Goal: Task Accomplishment & Management: Manage account settings

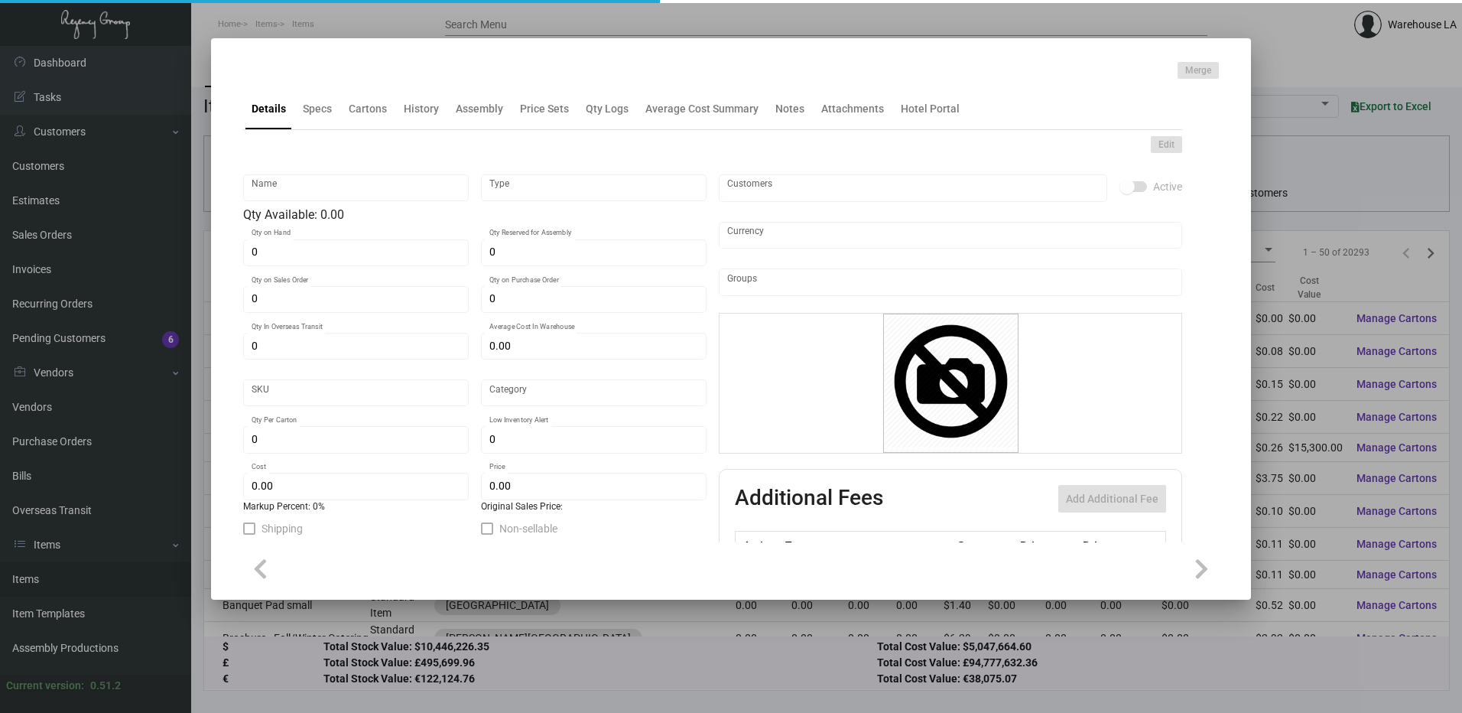
type input "Door Hanger"
type input "Inventory"
type input "110"
type input "$ 6.32"
type input "941-Door Hanger-49"
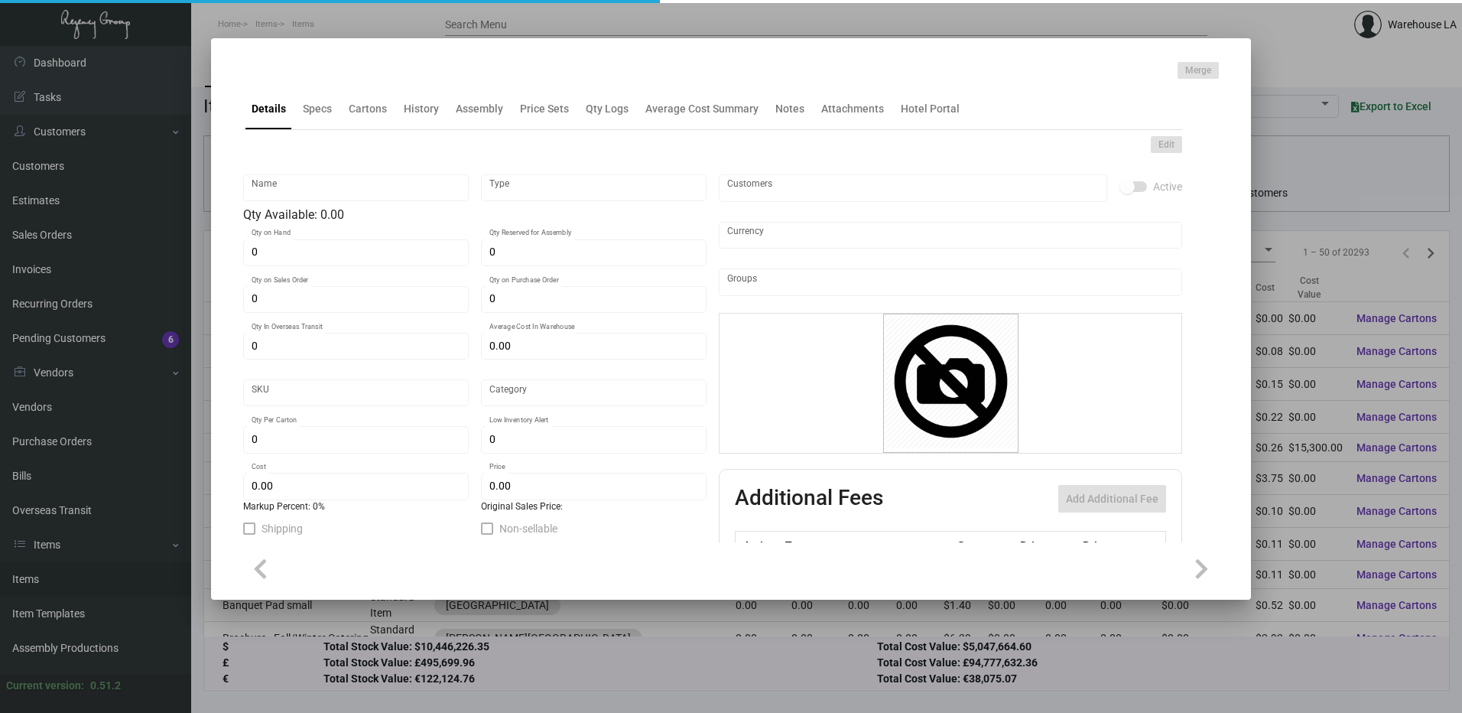
type input "Standard"
type input "50"
type input "$ 6.32"
type input "$ 16.45"
checkbox input "true"
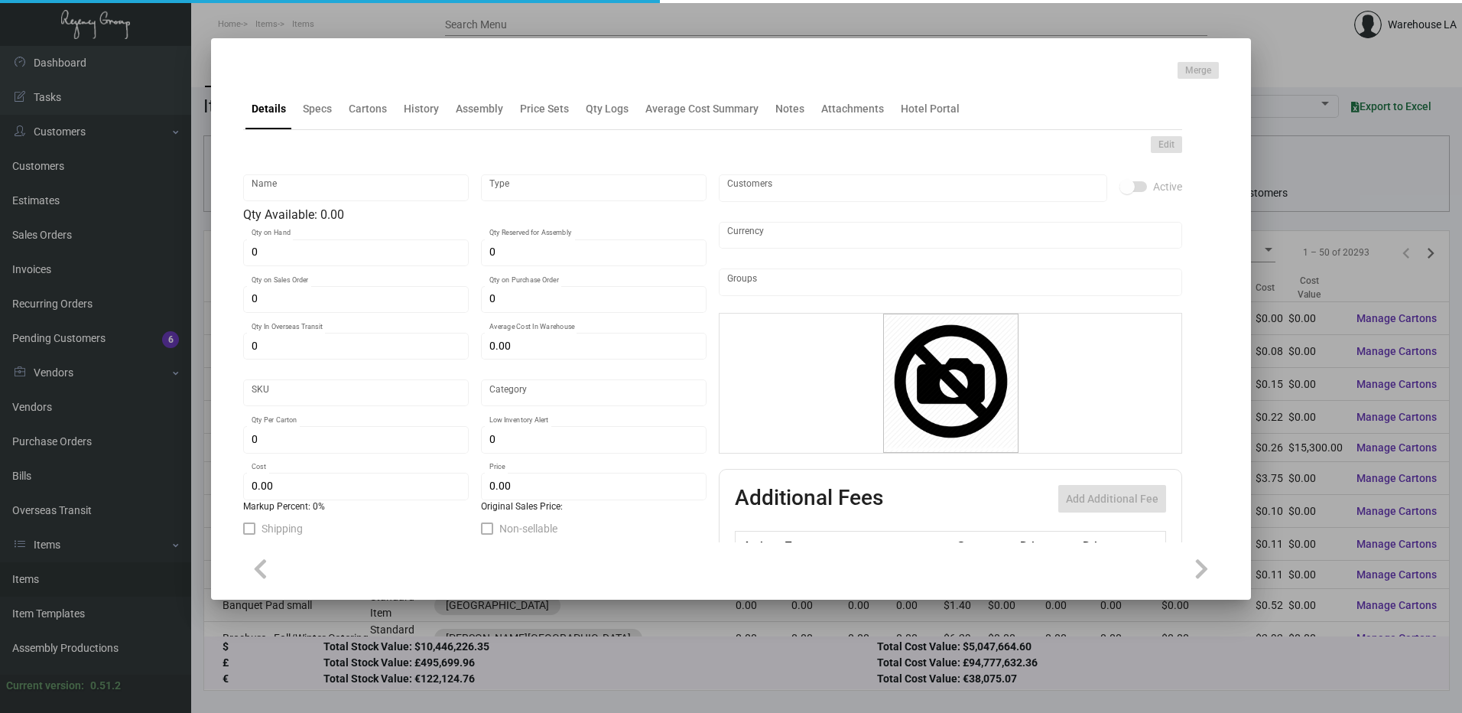
checkbox input "true"
type input "United States Dollar $"
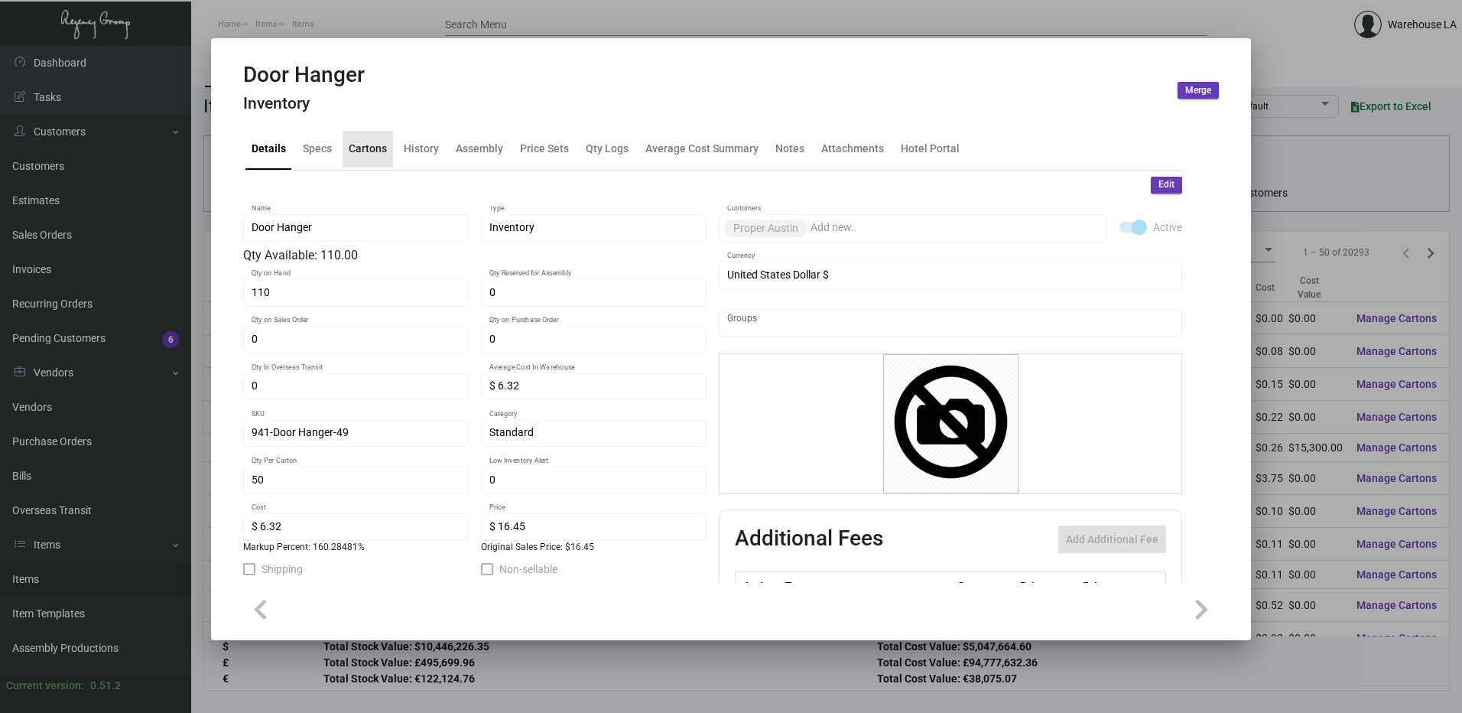
click at [362, 151] on div "Cartons" at bounding box center [368, 149] width 38 height 16
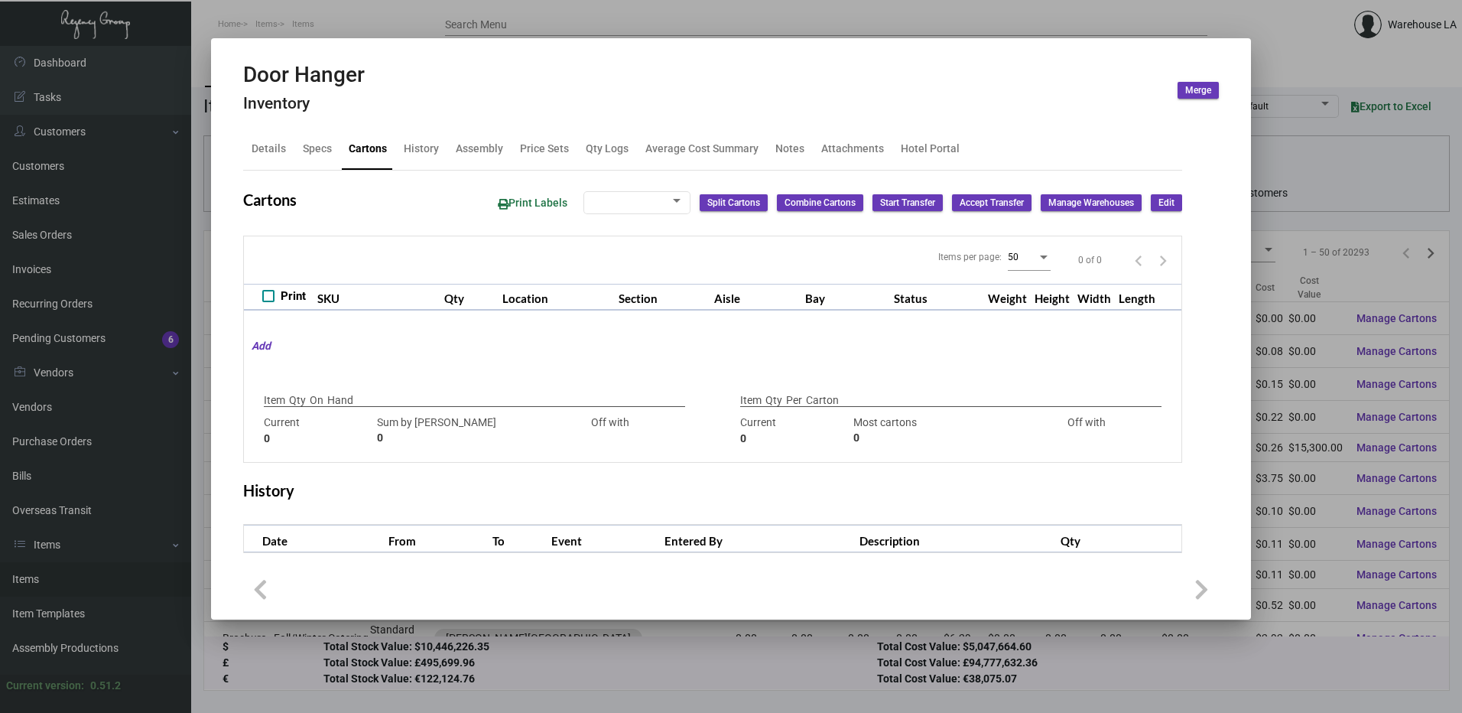
checkbox input "true"
type input "110"
type input "0"
type input "50"
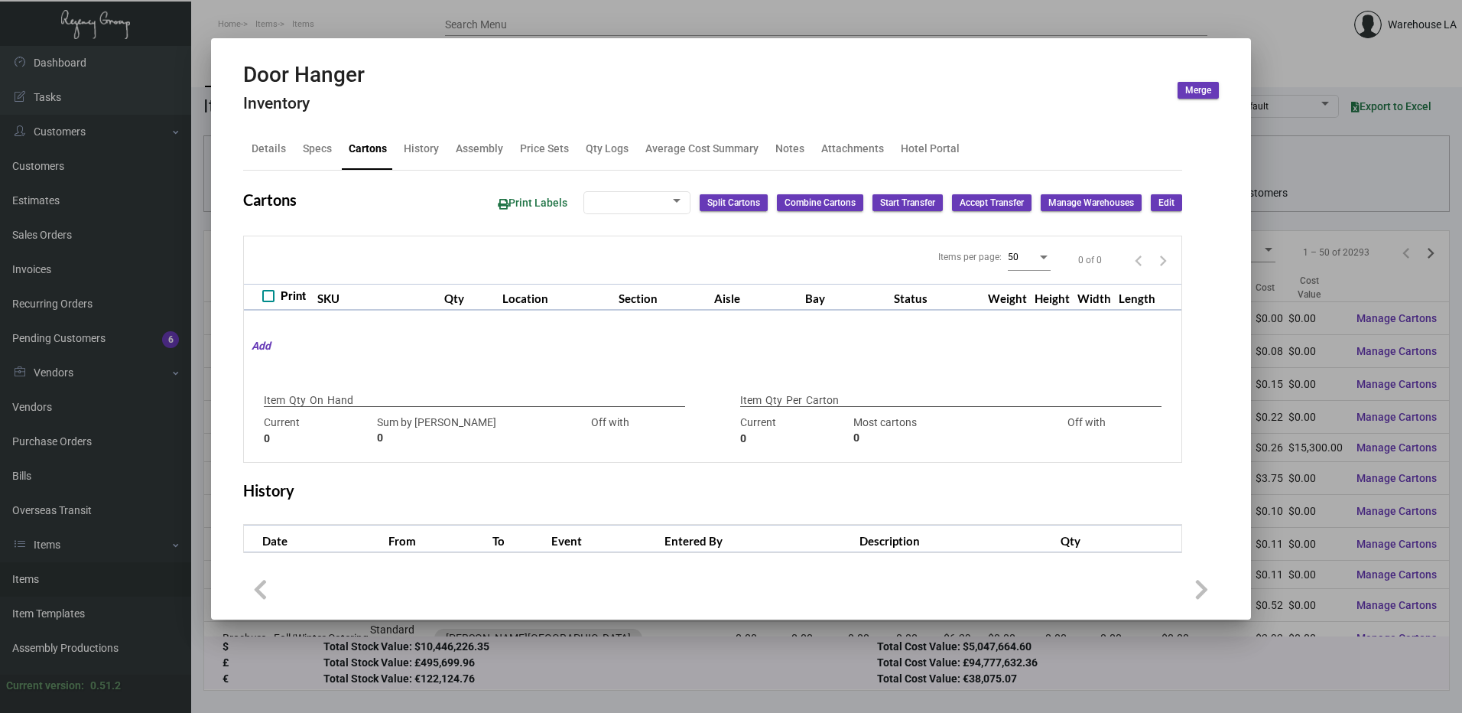
type input "110"
type input "-60"
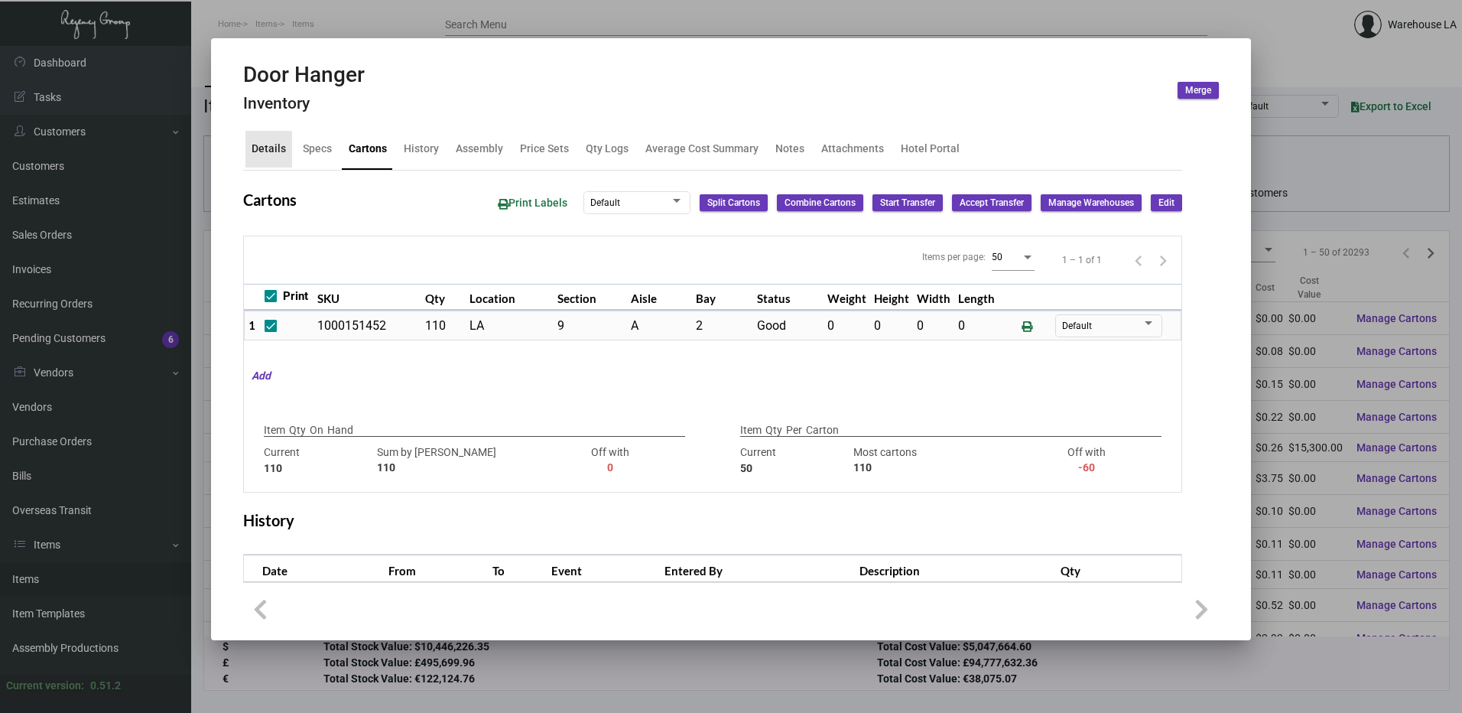
click at [260, 164] on div "Details" at bounding box center [269, 149] width 47 height 37
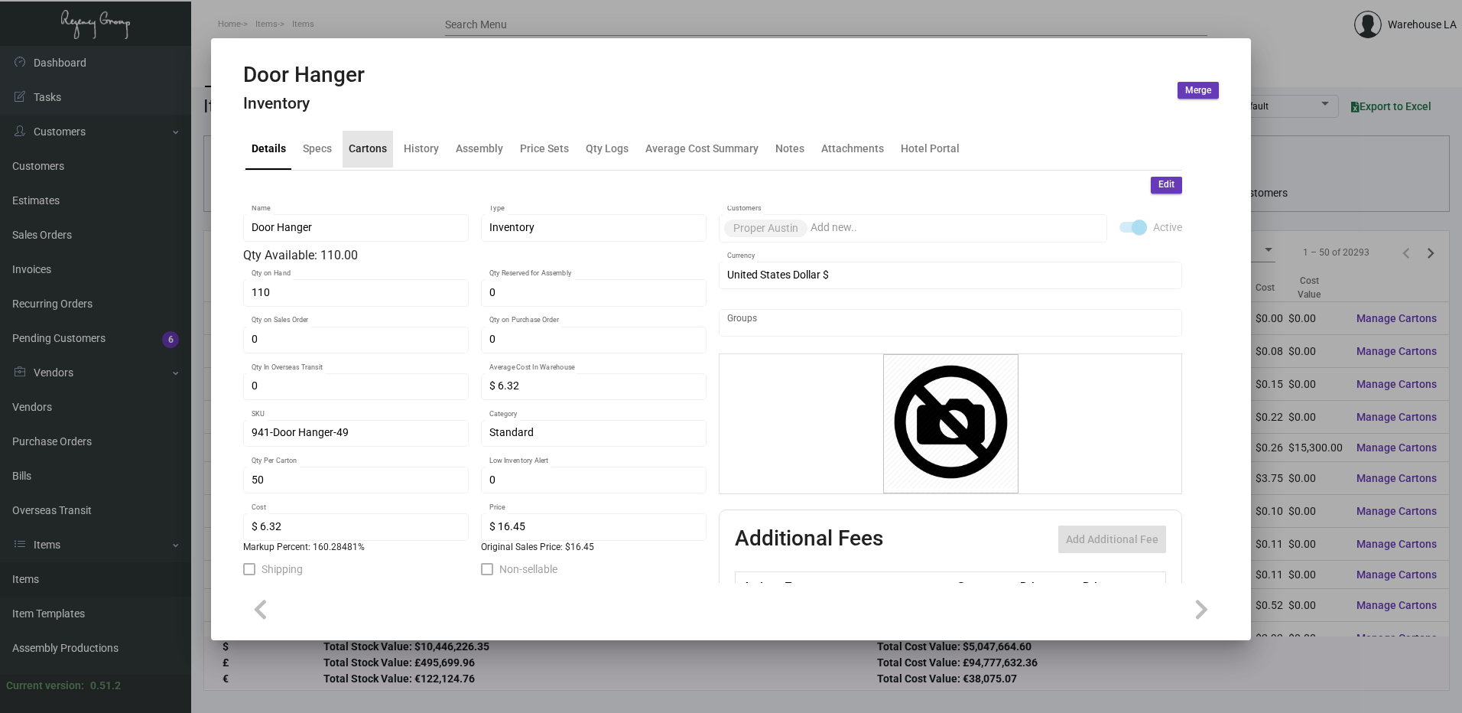
click at [364, 145] on div "Cartons" at bounding box center [368, 149] width 38 height 16
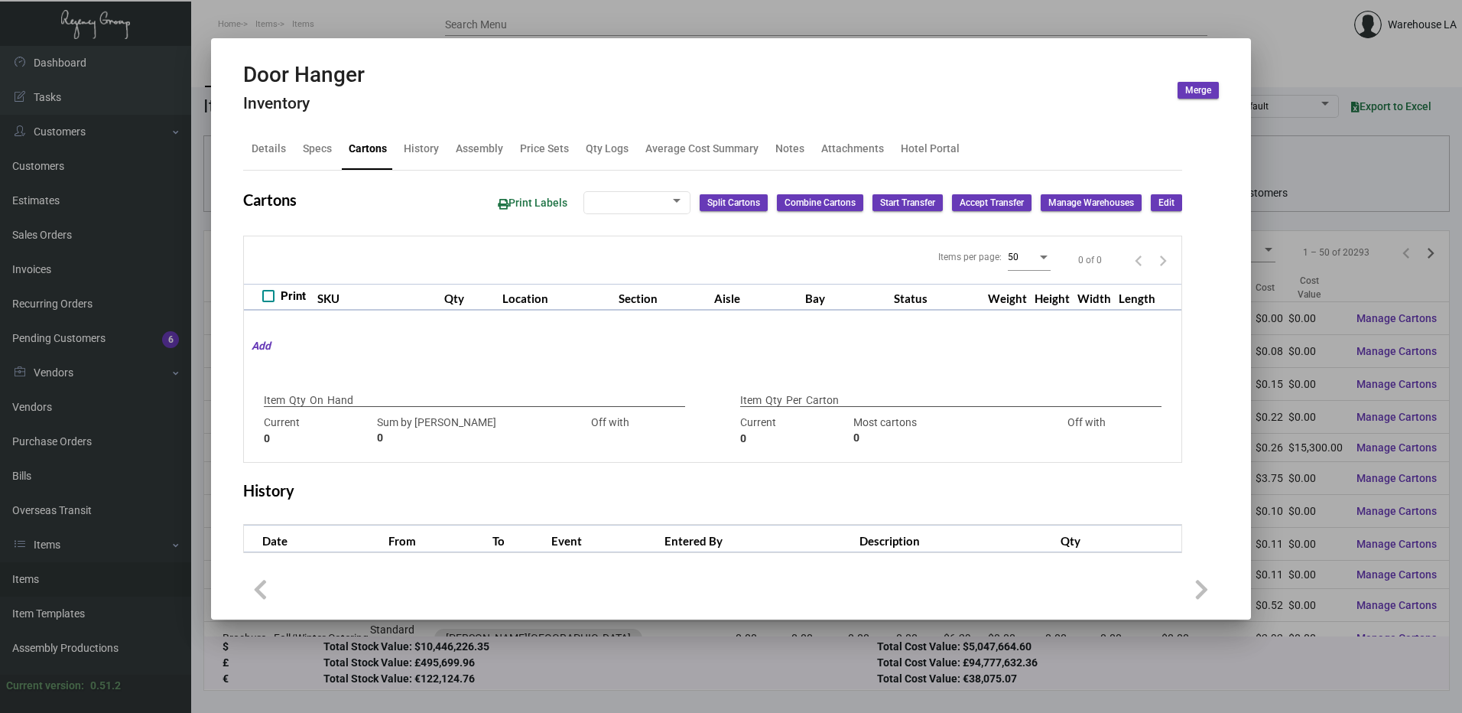
checkbox input "true"
type input "110"
type input "0"
type input "50"
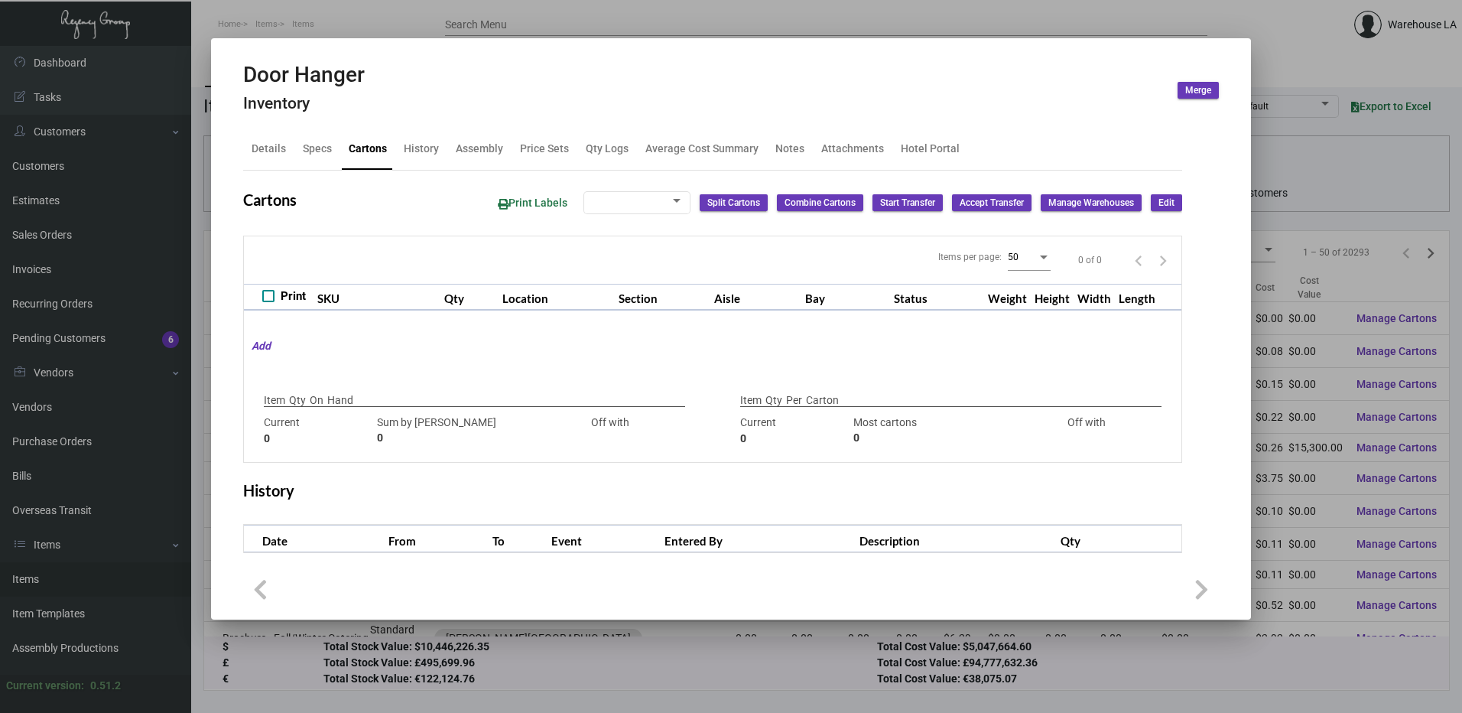
type input "110"
type input "-60"
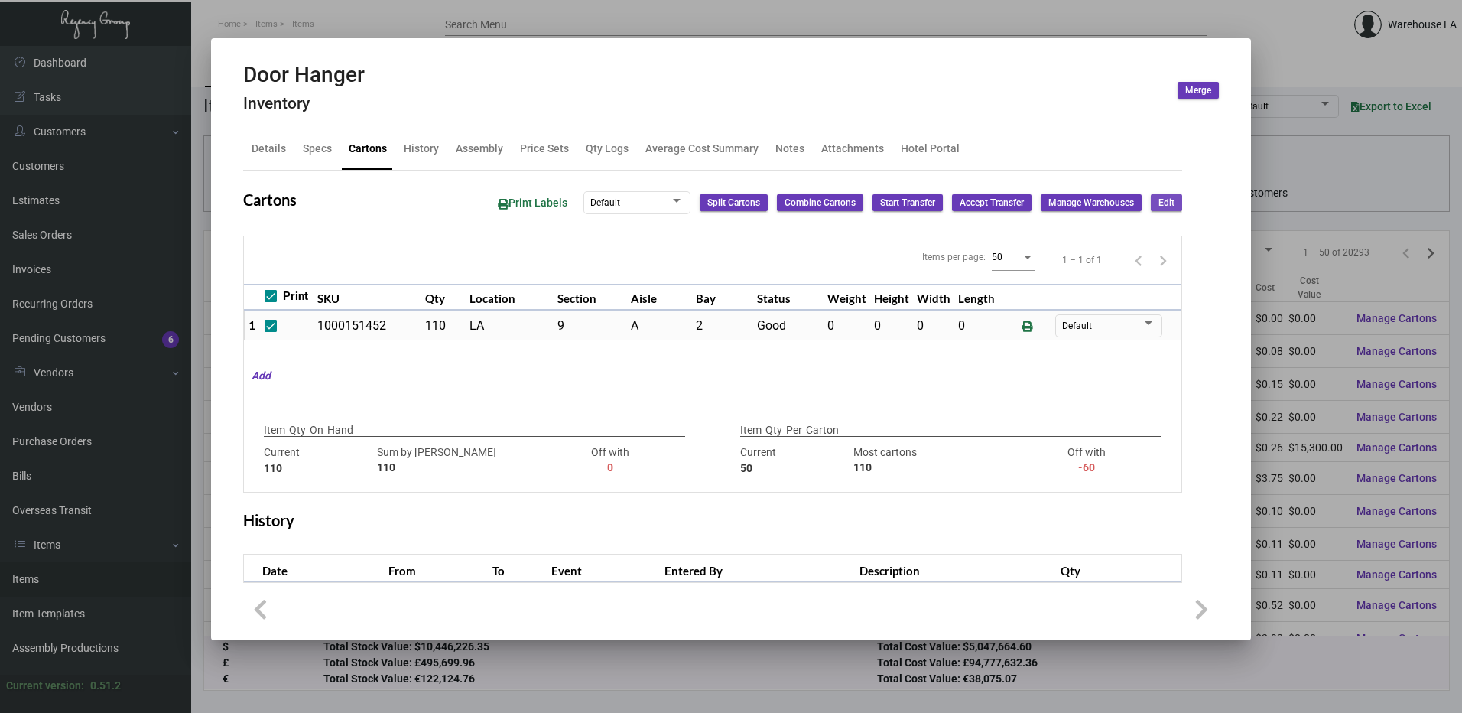
click at [1166, 209] on button "Edit" at bounding box center [1166, 202] width 31 height 17
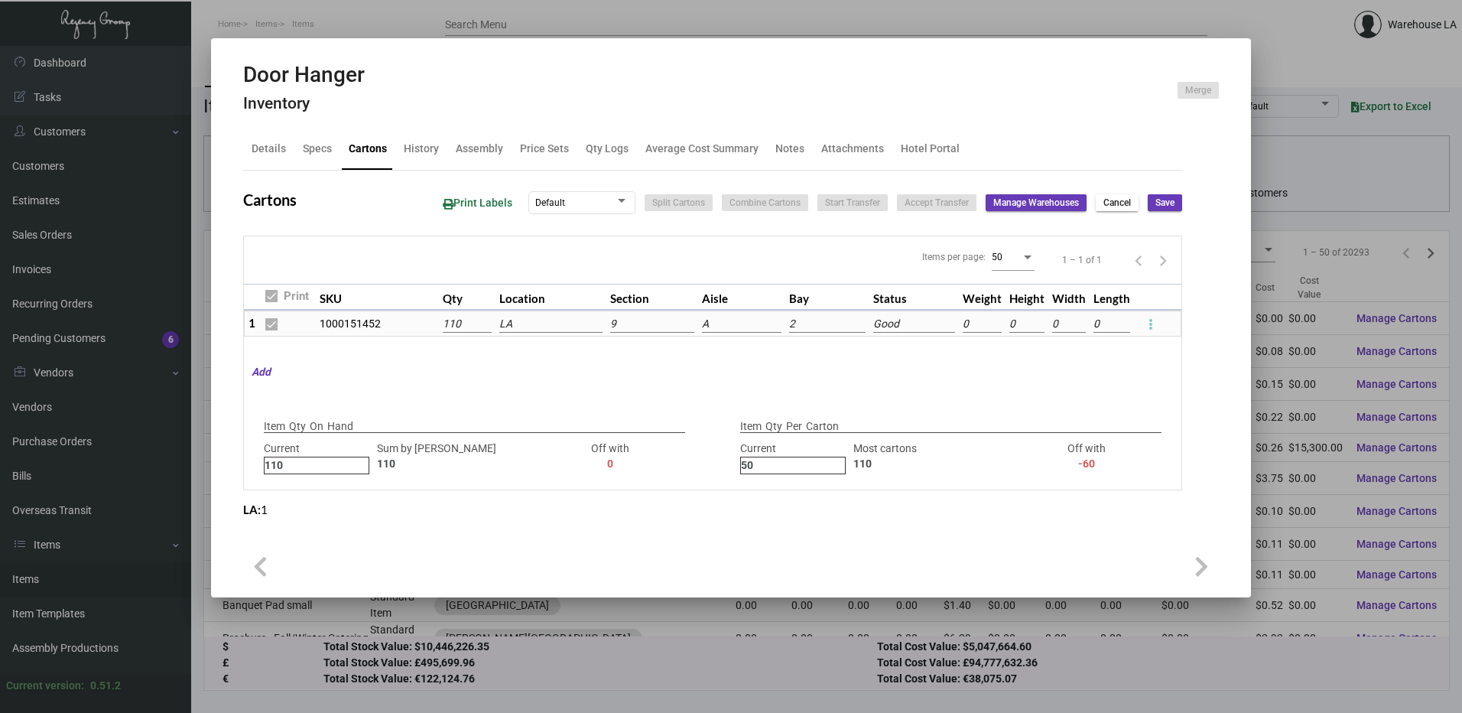
click at [667, 324] on input "9" at bounding box center [652, 324] width 84 height 17
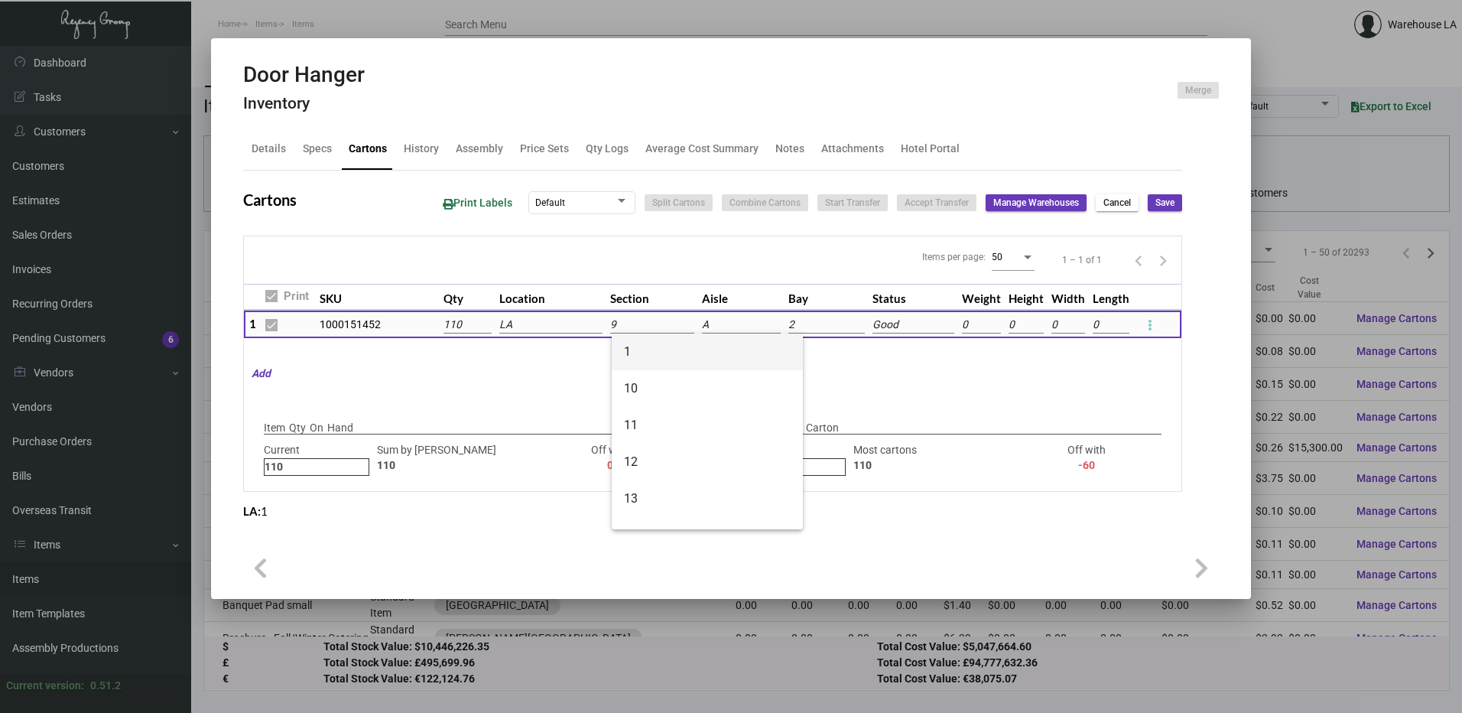
click at [643, 356] on span "1" at bounding box center [707, 351] width 167 height 37
type input "1"
click at [776, 319] on input at bounding box center [741, 325] width 79 height 17
click at [762, 329] on input at bounding box center [741, 325] width 79 height 17
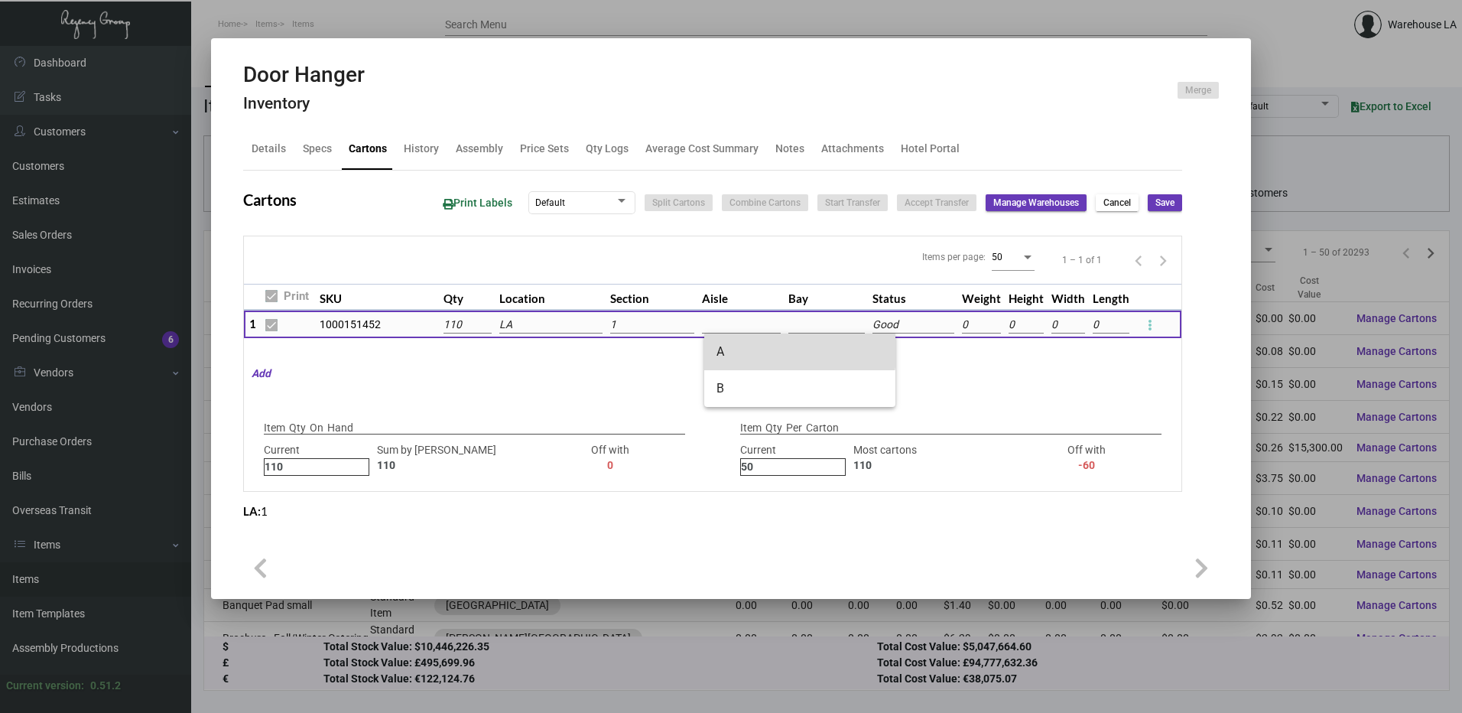
click at [751, 346] on span "A" at bounding box center [800, 351] width 167 height 37
type input "A"
click at [834, 329] on input at bounding box center [827, 325] width 76 height 17
click at [840, 340] on span "1" at bounding box center [887, 351] width 167 height 37
type input "1"
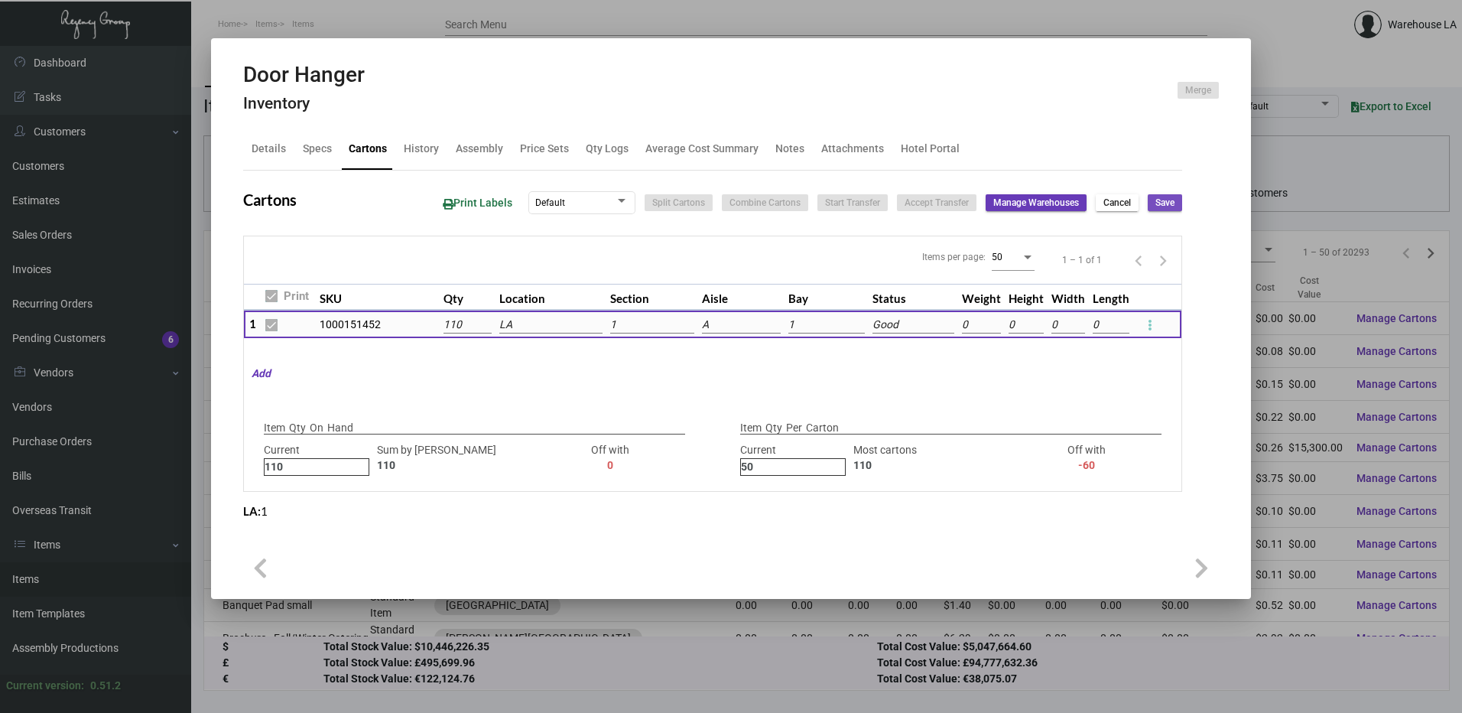
click at [1170, 205] on span "Save" at bounding box center [1165, 203] width 19 height 13
checkbox input "false"
type input "0"
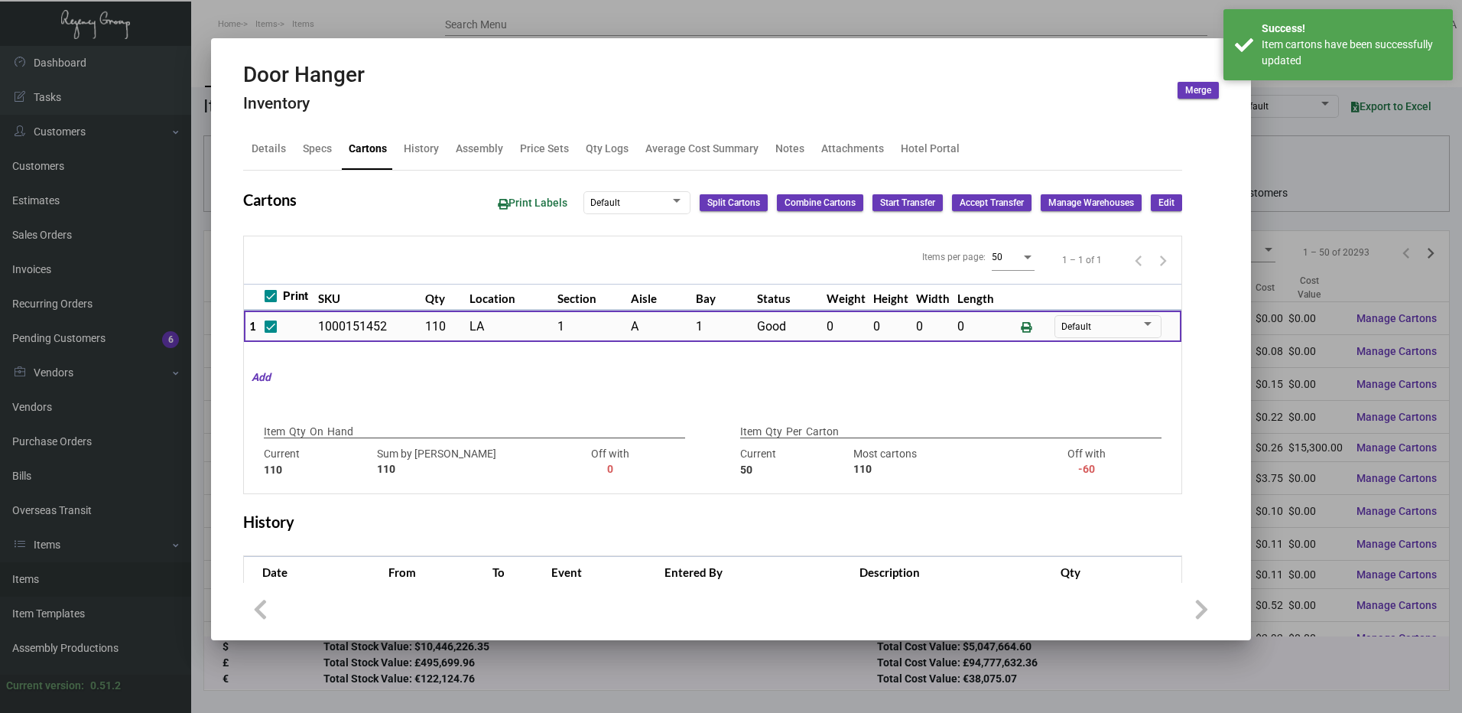
click at [1159, 203] on span "Edit" at bounding box center [1167, 203] width 16 height 13
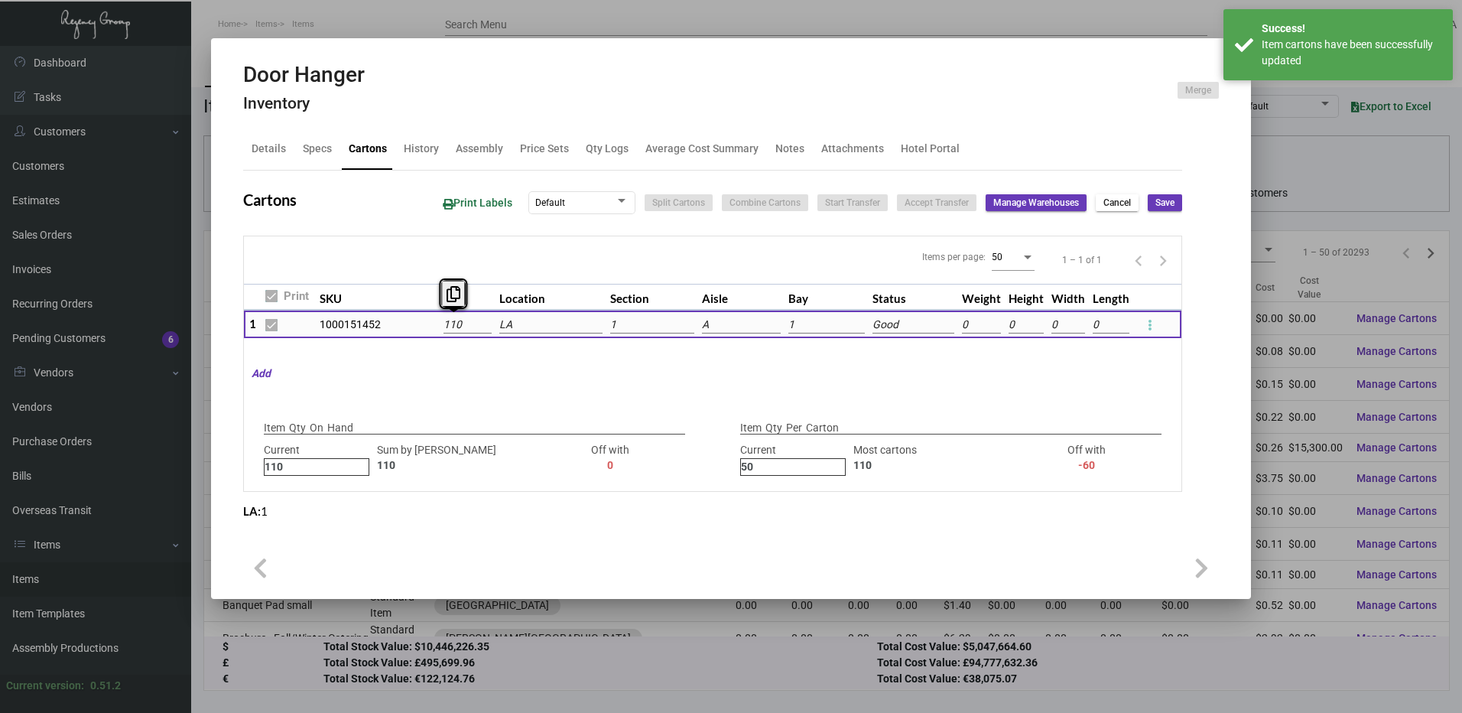
click at [480, 330] on input "110" at bounding box center [468, 325] width 48 height 17
type input "2"
type input "+108"
type input "2"
type input "+48"
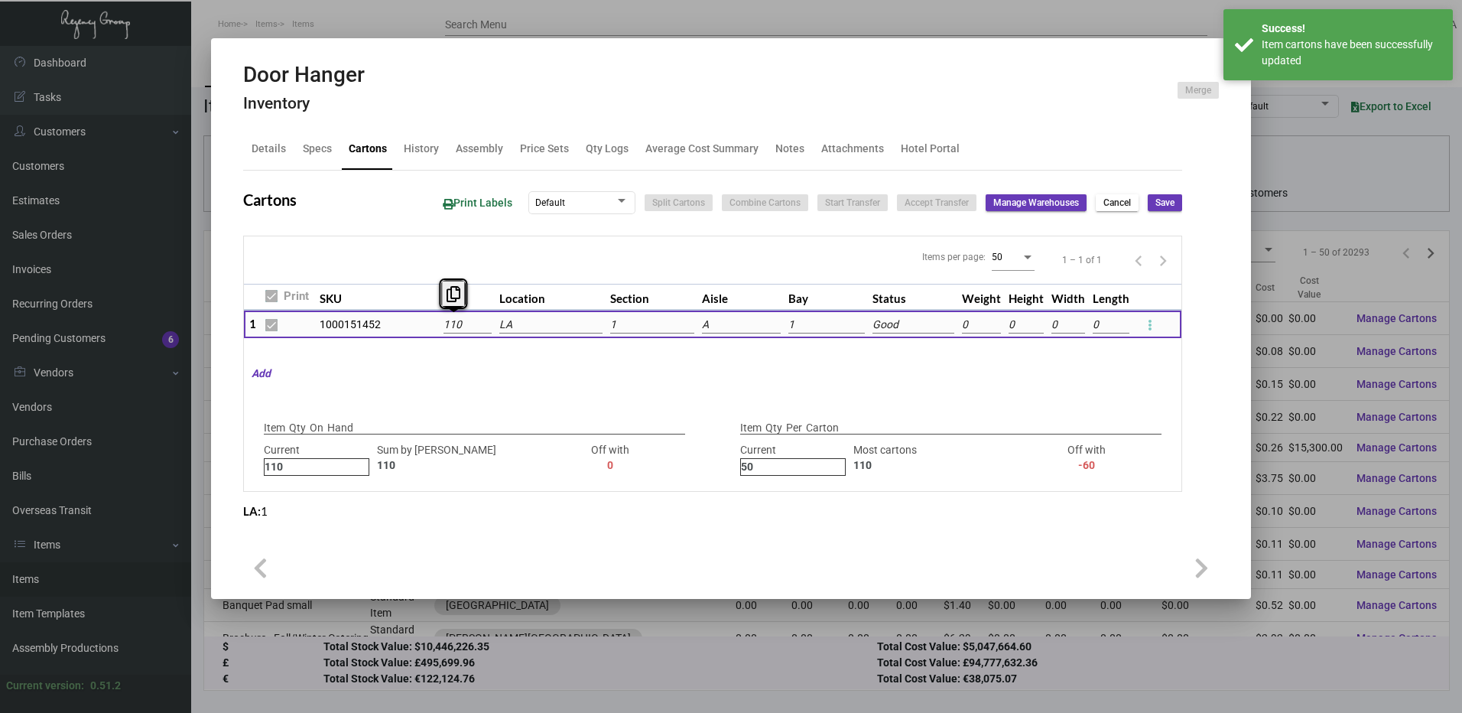
type input "2"
type input "27"
type input "+83"
type input "27"
type input "+23"
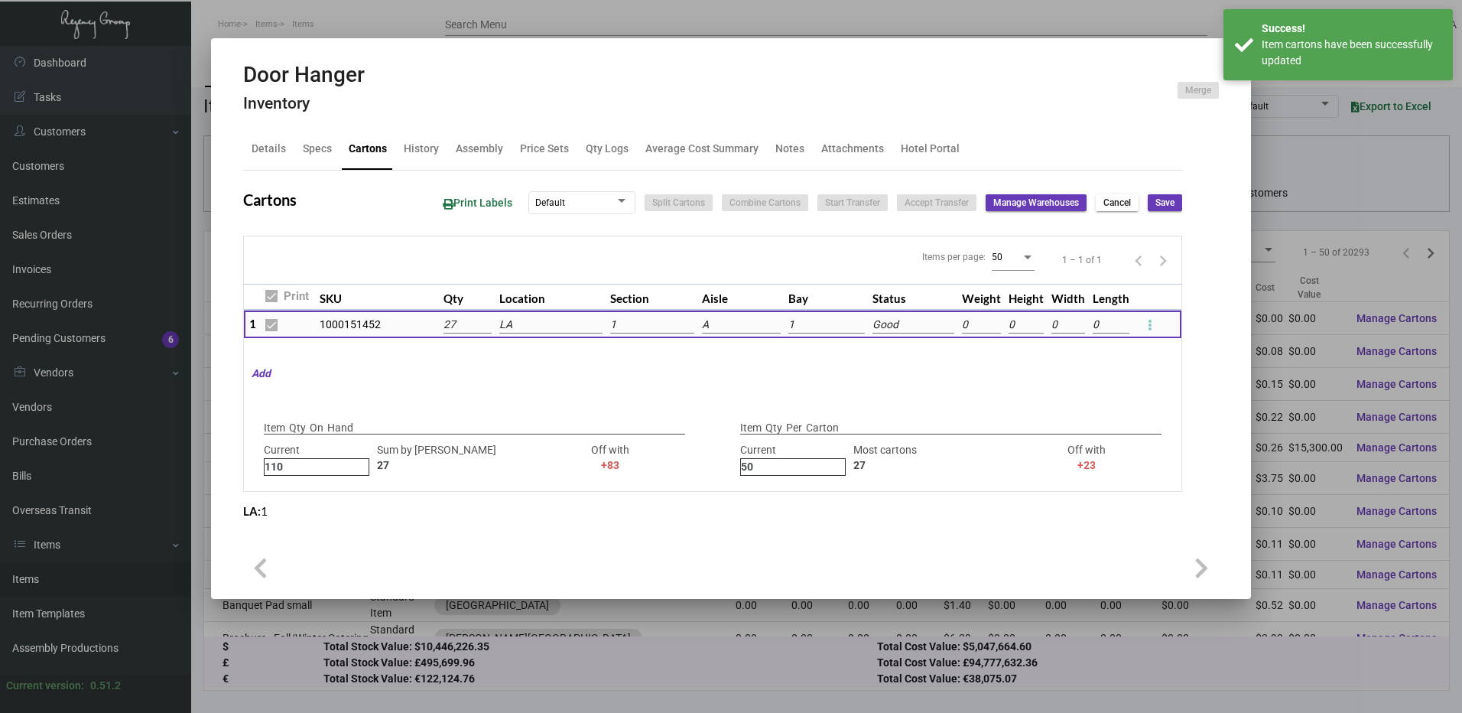
type input "27"
click at [1159, 214] on div "Print Labels Default Split Cartons Combine Cartons Start Transfer Accept Transf…" at bounding box center [807, 203] width 752 height 28
click at [1162, 210] on button "Save" at bounding box center [1165, 202] width 34 height 17
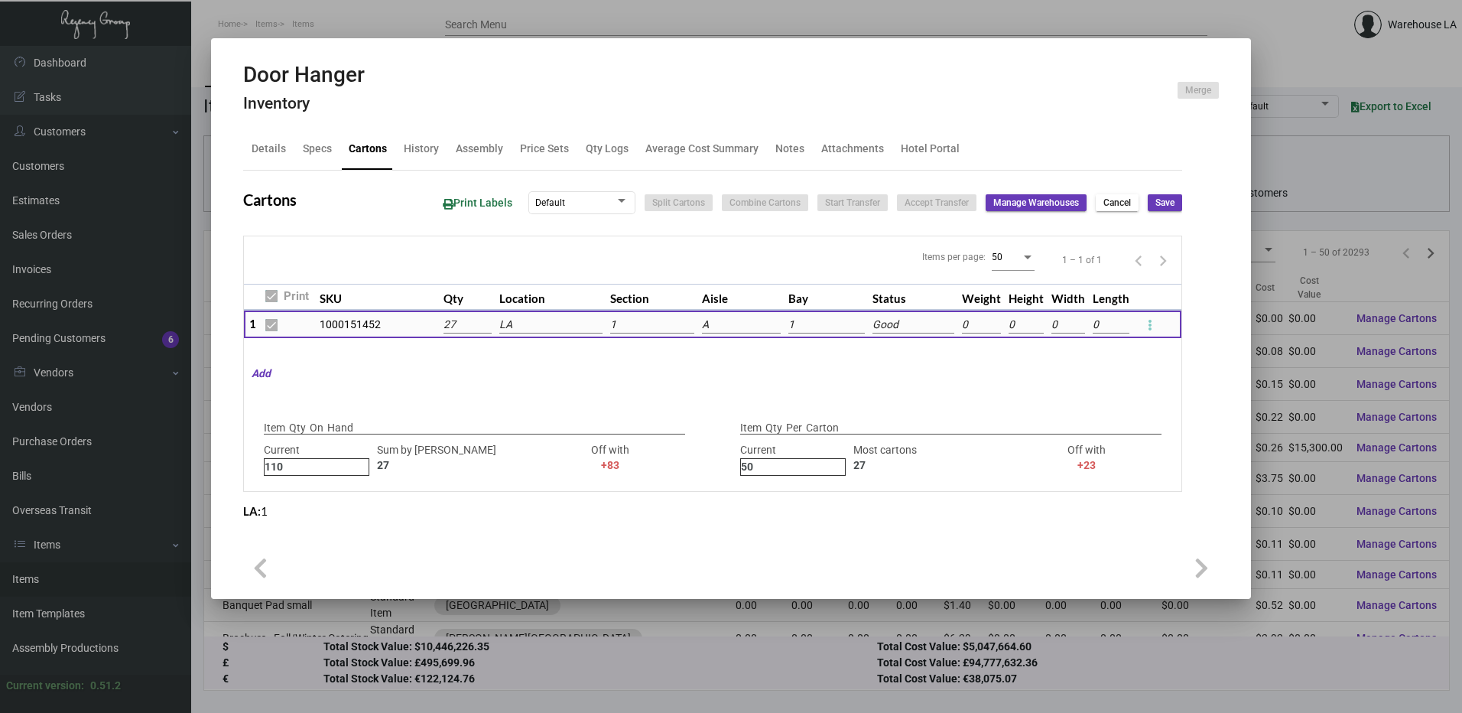
checkbox input "false"
type input "0"
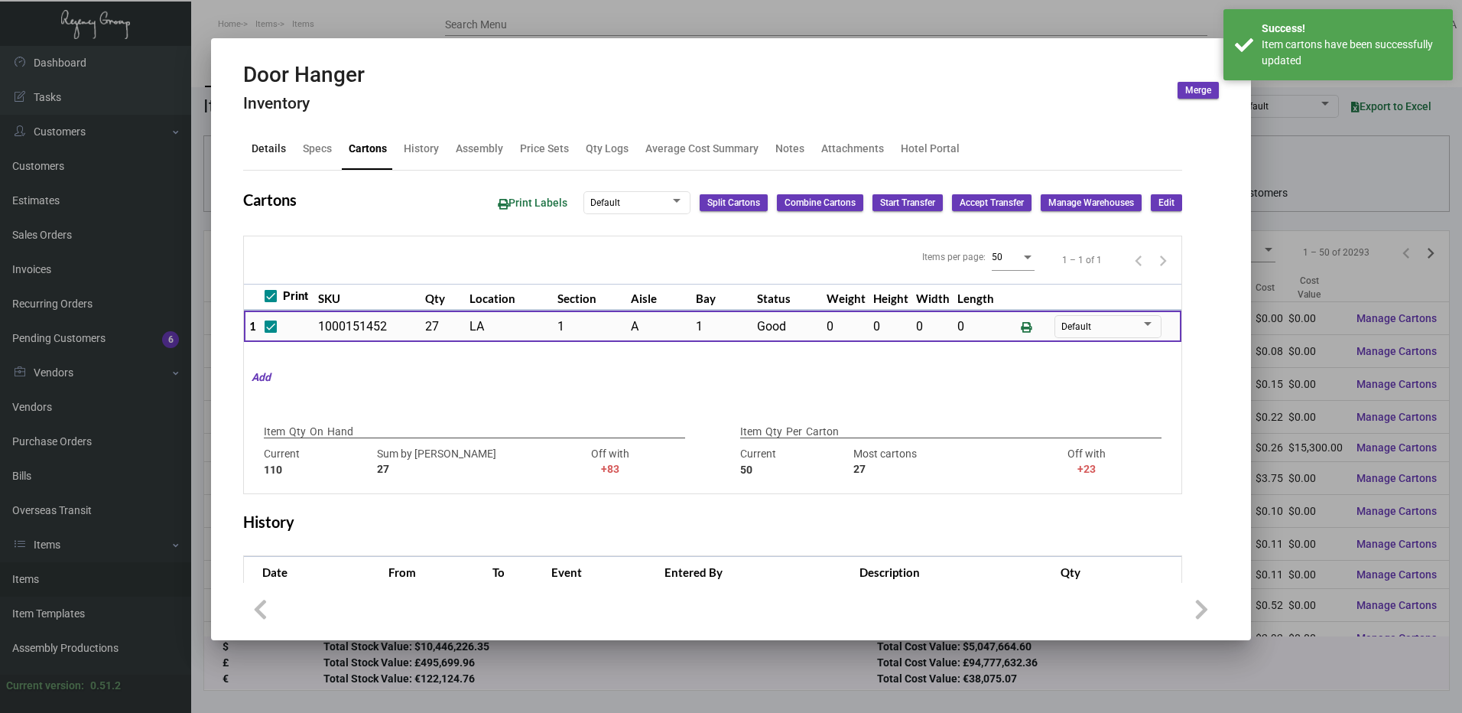
click at [262, 149] on div "Details" at bounding box center [269, 149] width 34 height 16
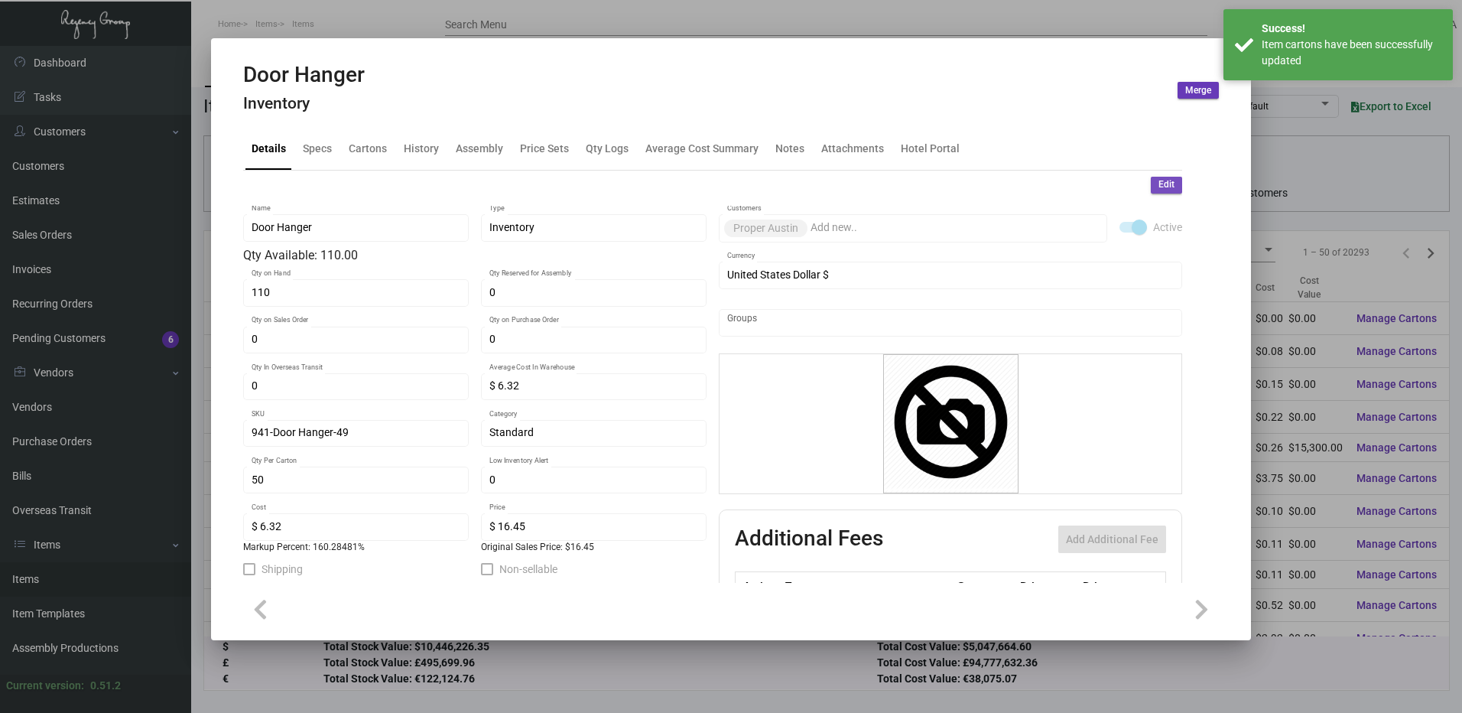
click at [1151, 187] on button "Edit" at bounding box center [1166, 185] width 31 height 17
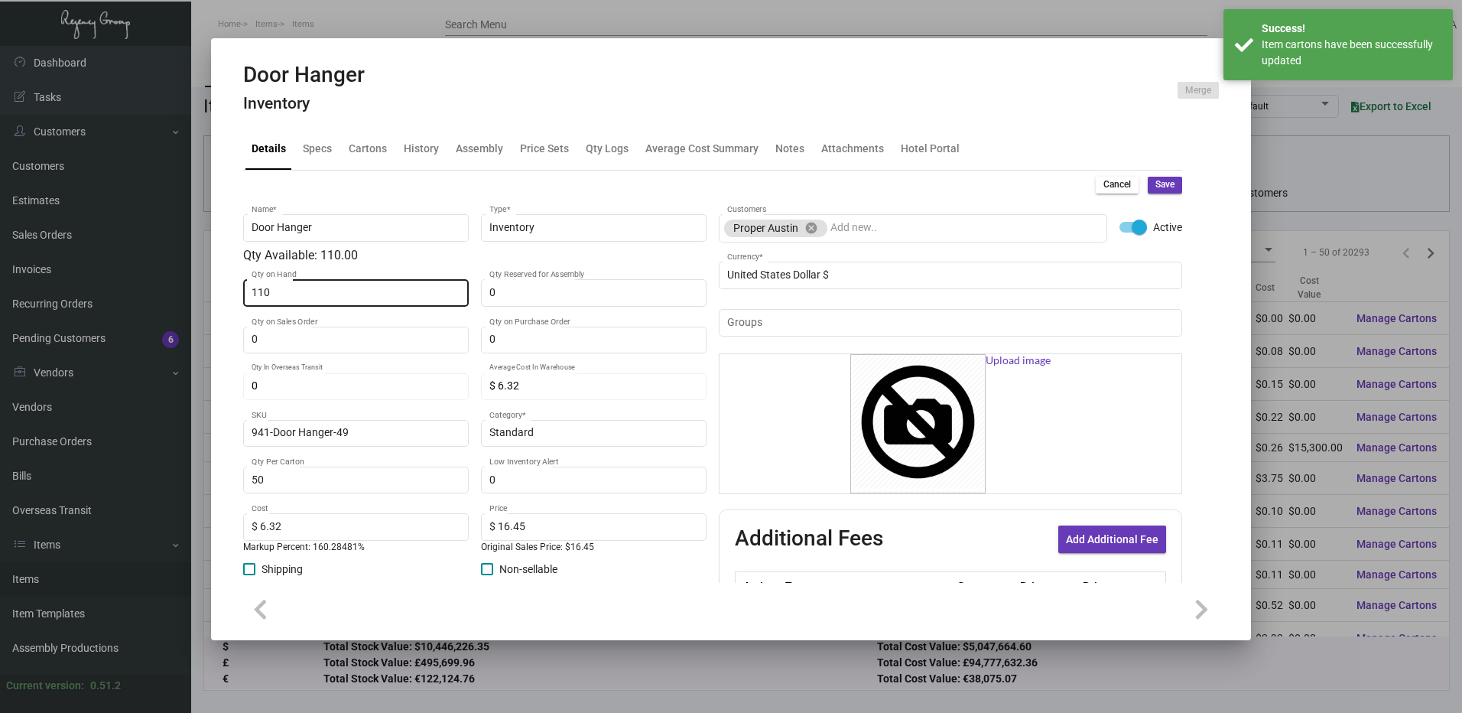
click at [463, 298] on div "110 Qty on Hand" at bounding box center [356, 292] width 226 height 30
click at [427, 301] on div "110 Qty on Hand" at bounding box center [357, 292] width 210 height 30
type input "27"
click at [1157, 194] on div "Cancel Save Door Hanger Name * Inventory Type * Qty Available: 27.00 27 Qty on …" at bounding box center [712, 463] width 939 height 585
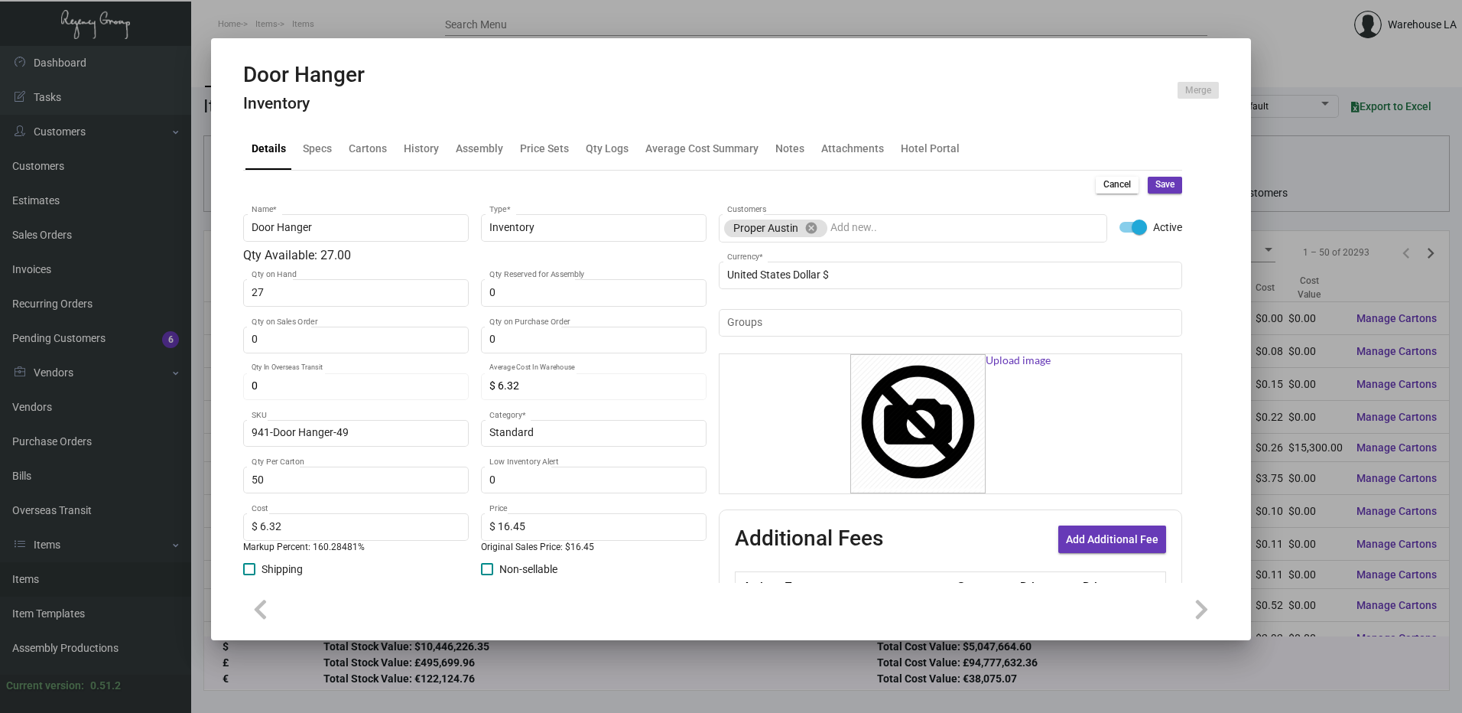
click at [1157, 192] on button "Save" at bounding box center [1165, 185] width 34 height 17
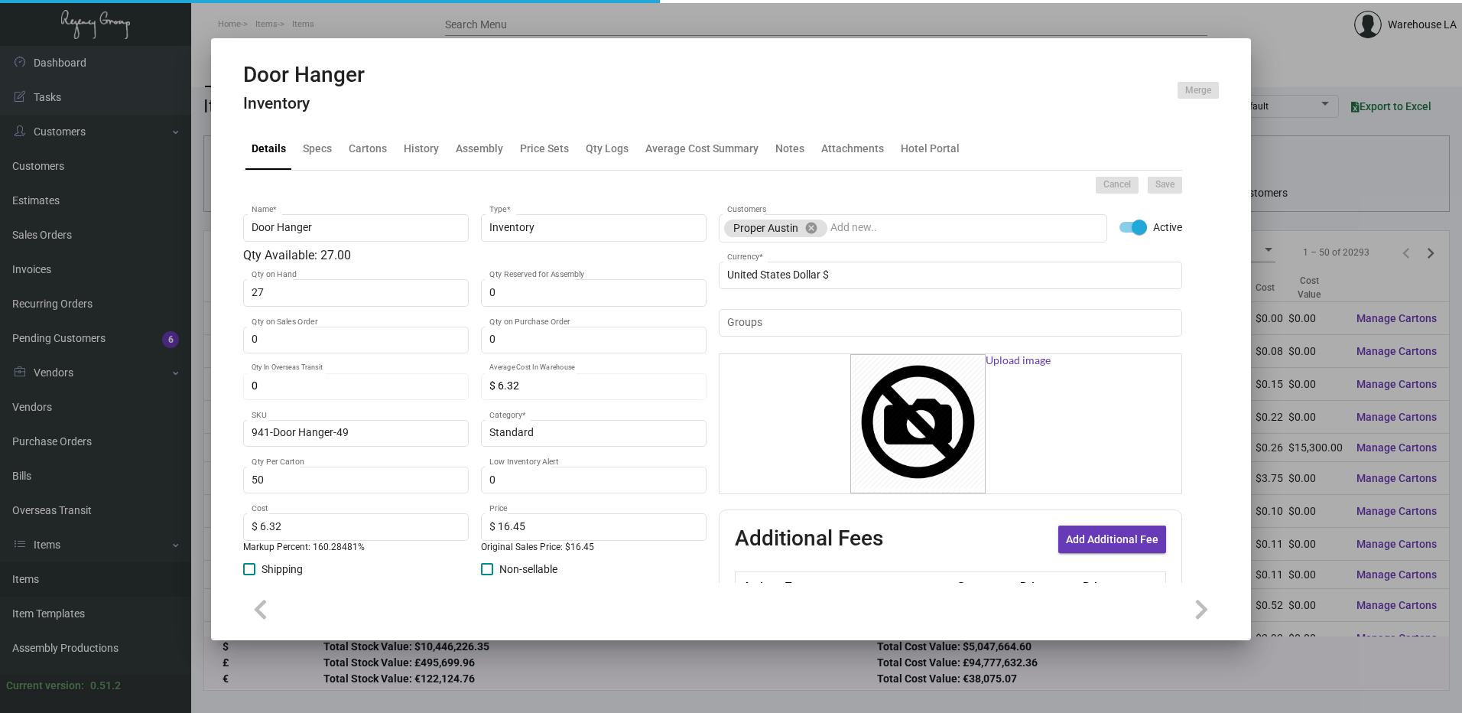
type input "0"
type input "$ 0.00"
type input "0"
type input "$ 0.00"
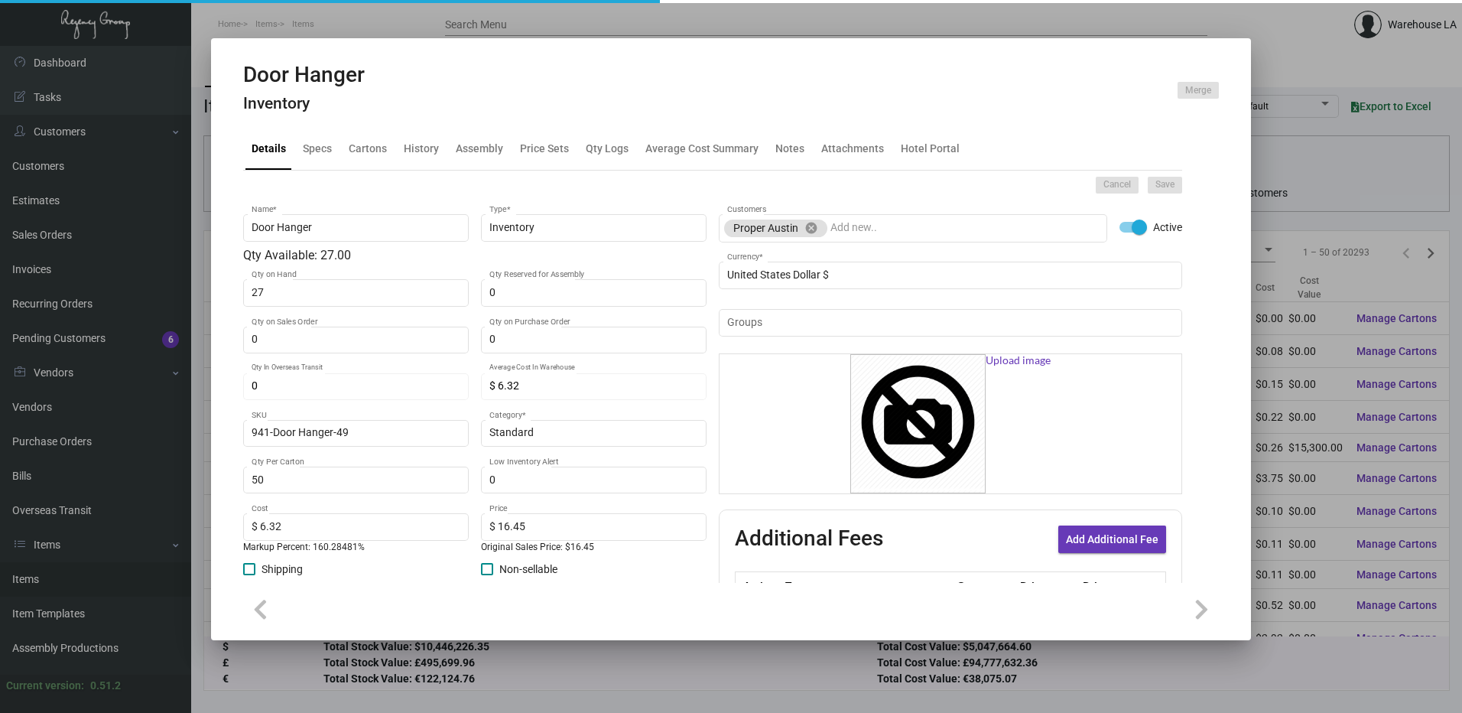
checkbox input "false"
type input "Door Hanger"
type input "Inventory"
type input "27"
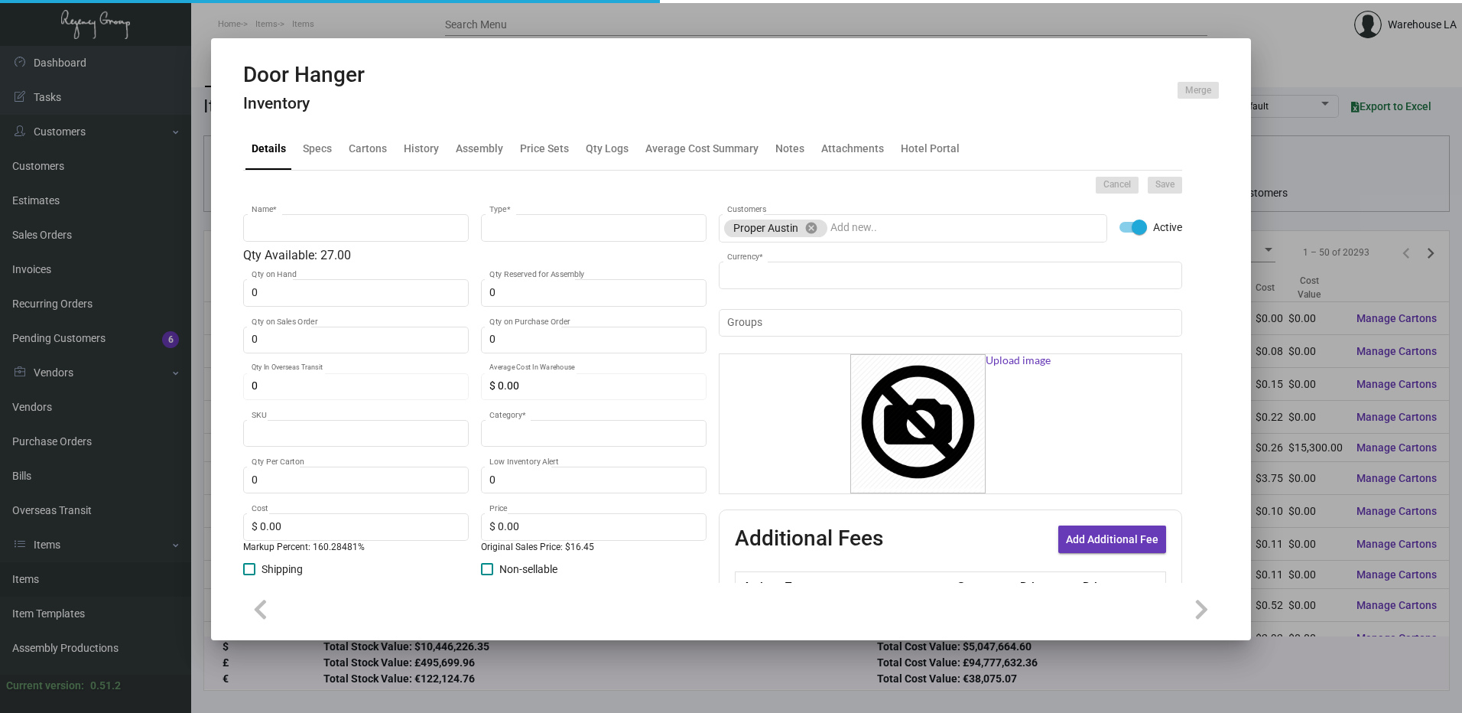
type input "$ 6.32"
type input "941-Door Hanger-49"
type input "Standard"
type input "50"
type input "$ 6.32"
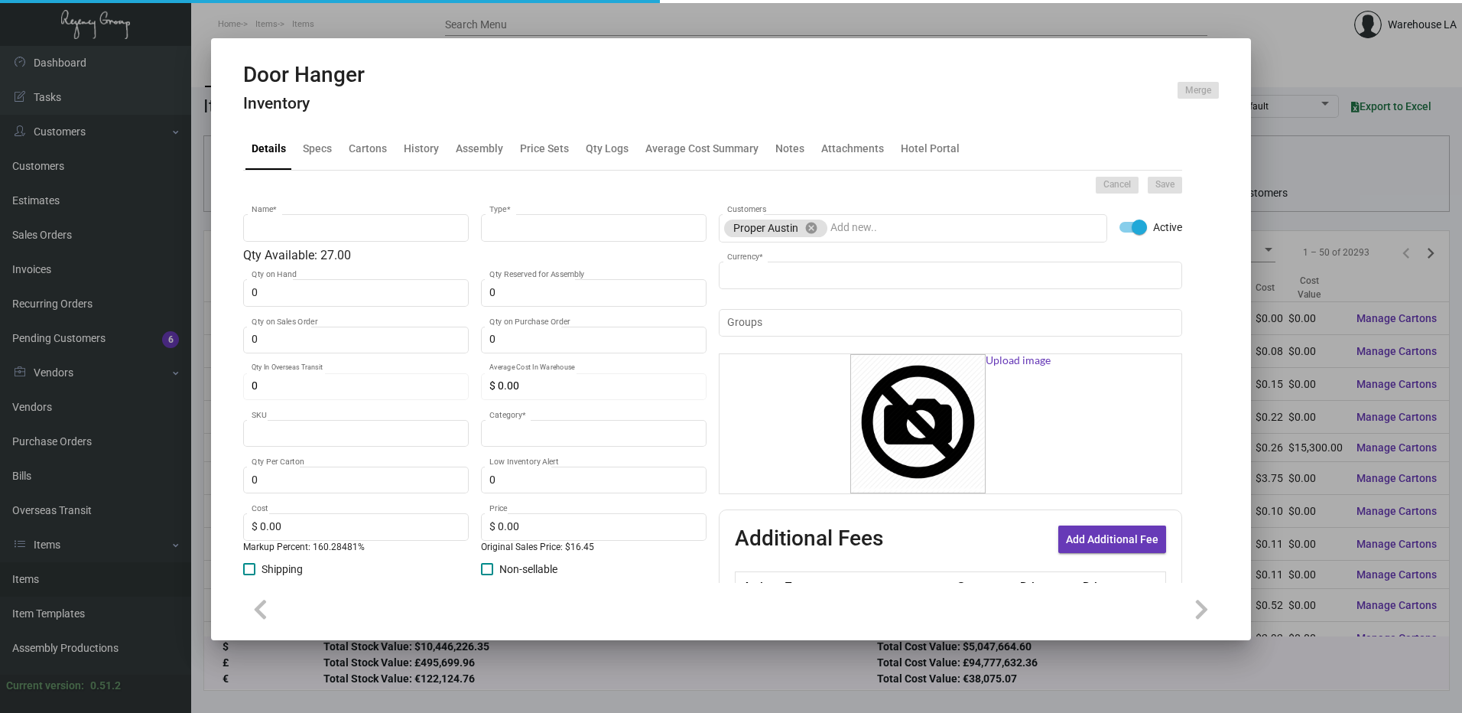
type input "$ 16.45"
checkbox input "true"
type input "United States Dollar $"
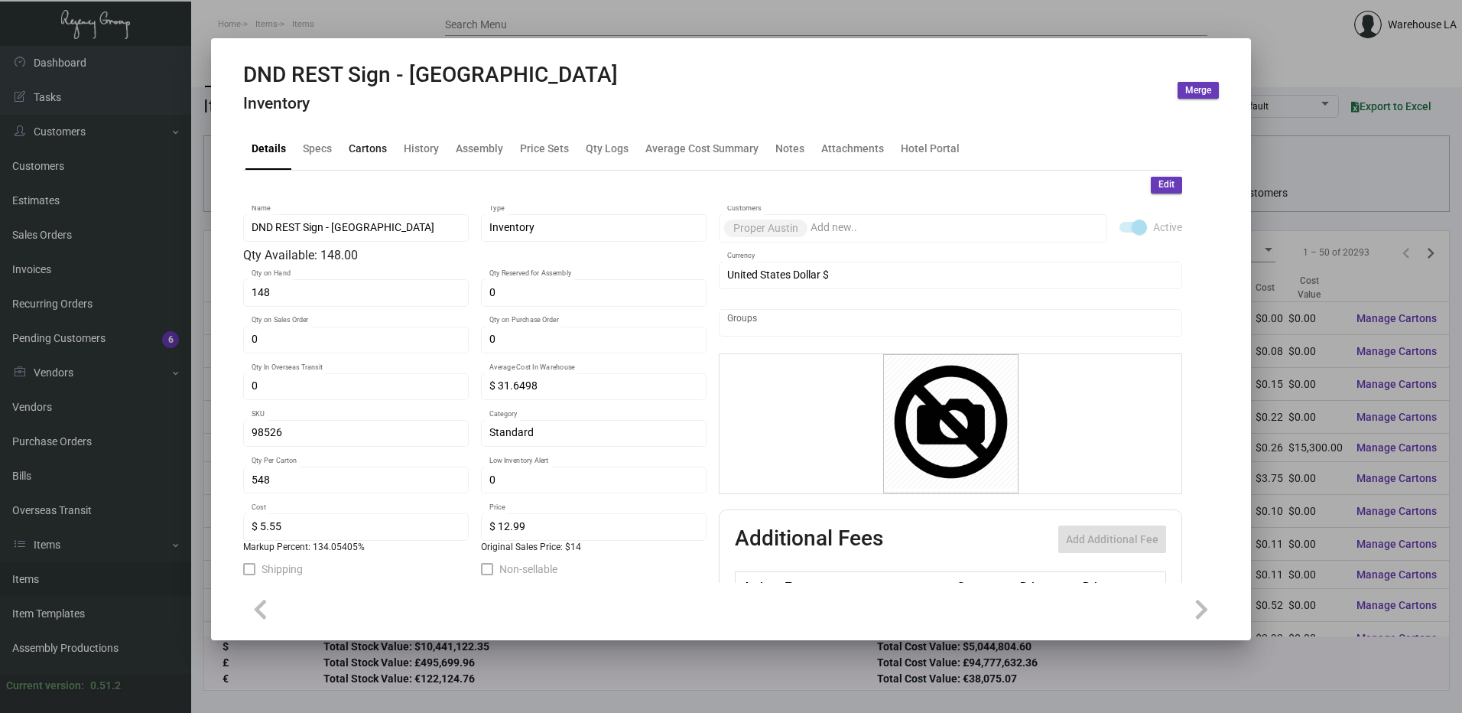
click at [374, 148] on div "Cartons" at bounding box center [368, 149] width 38 height 16
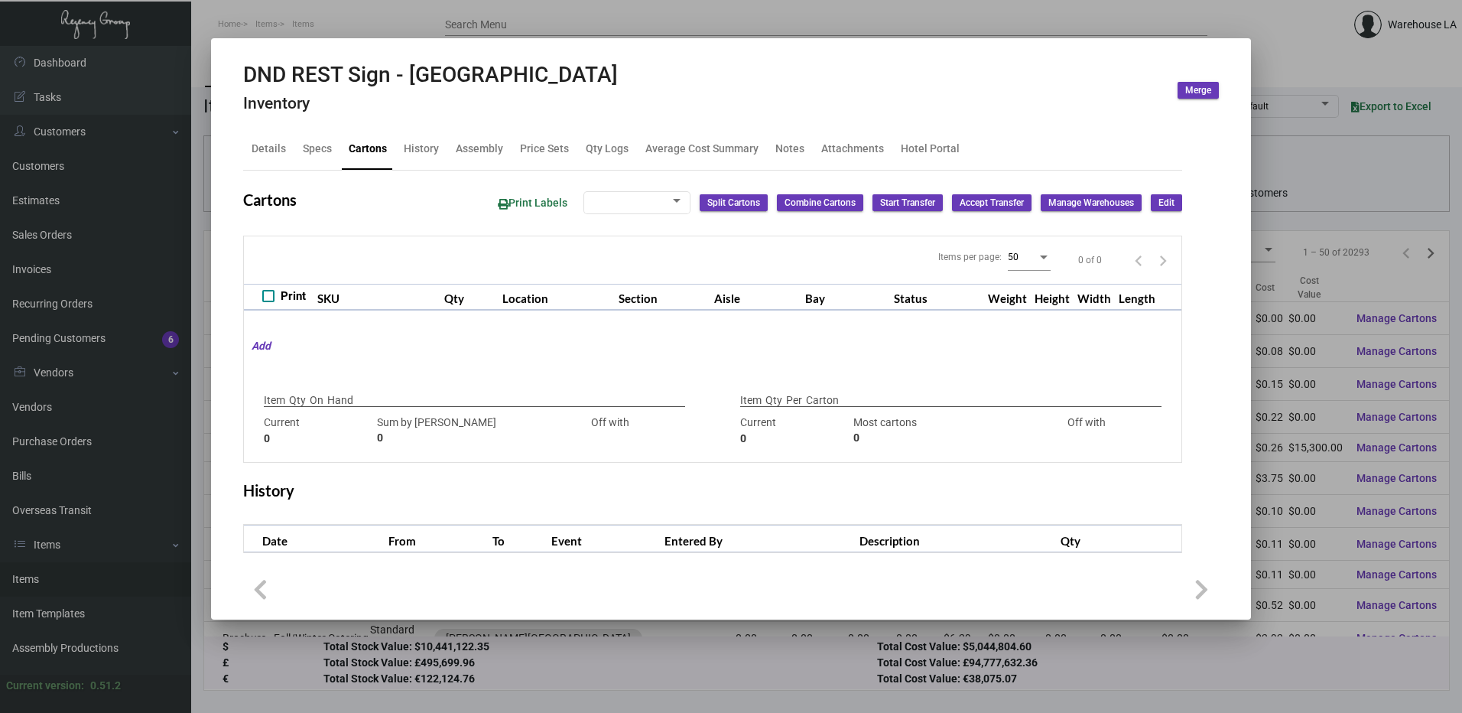
type input "148"
type input "64"
type input "+84"
type input "548"
type input "100"
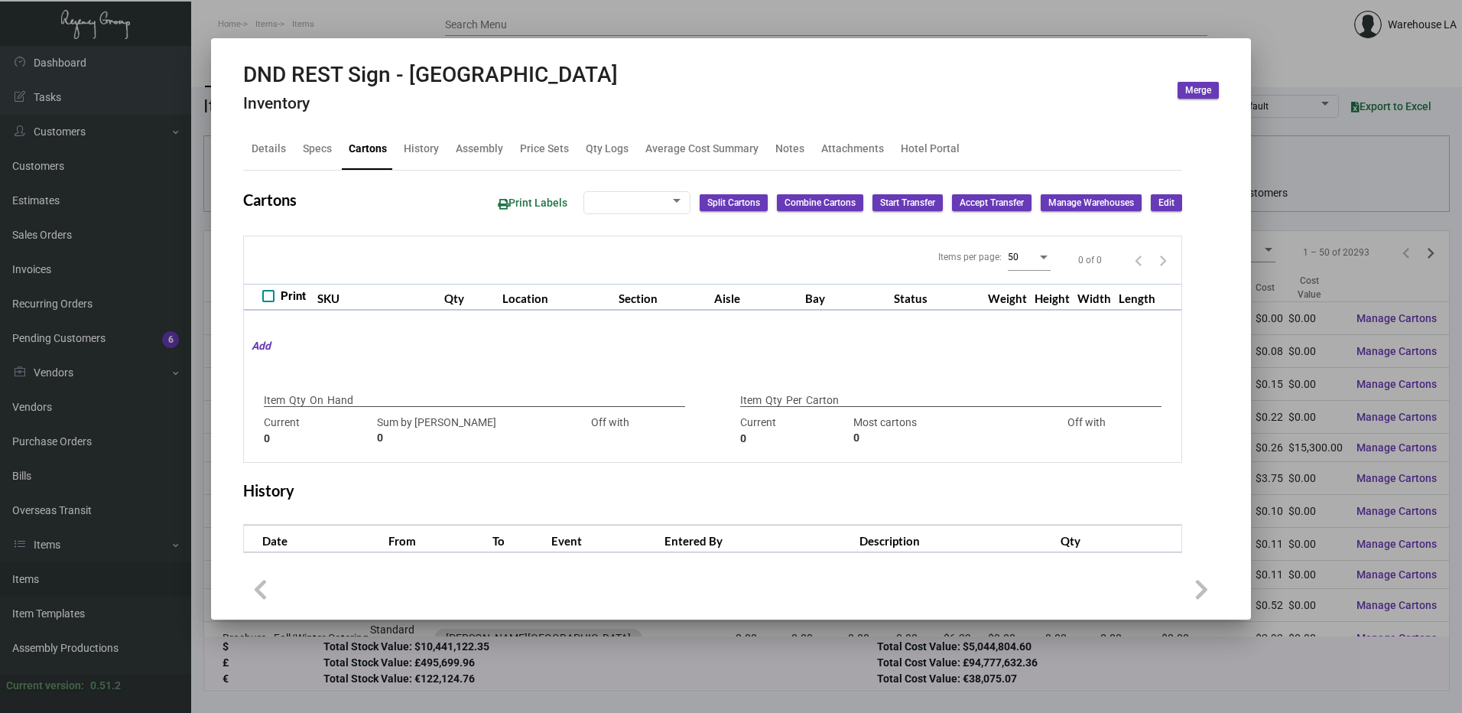
type input "+448"
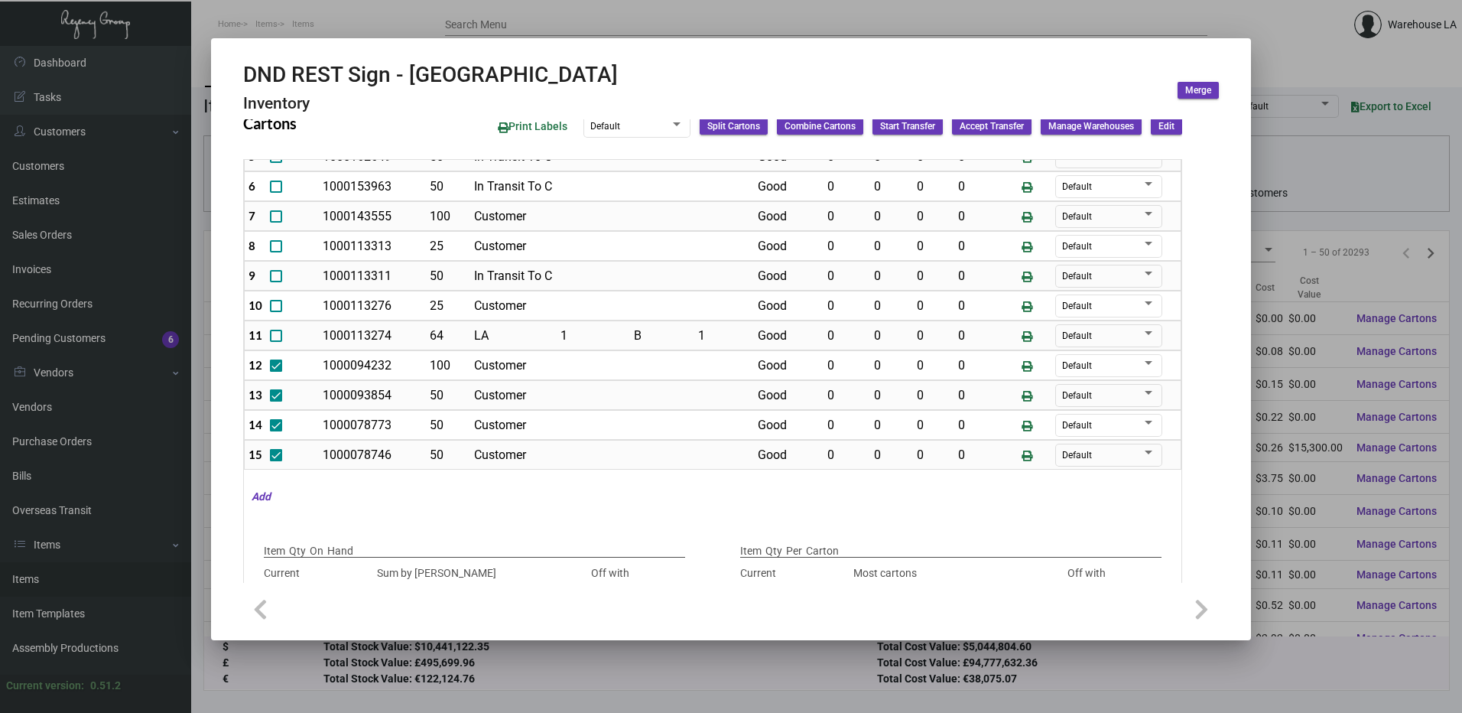
scroll to position [220, 0]
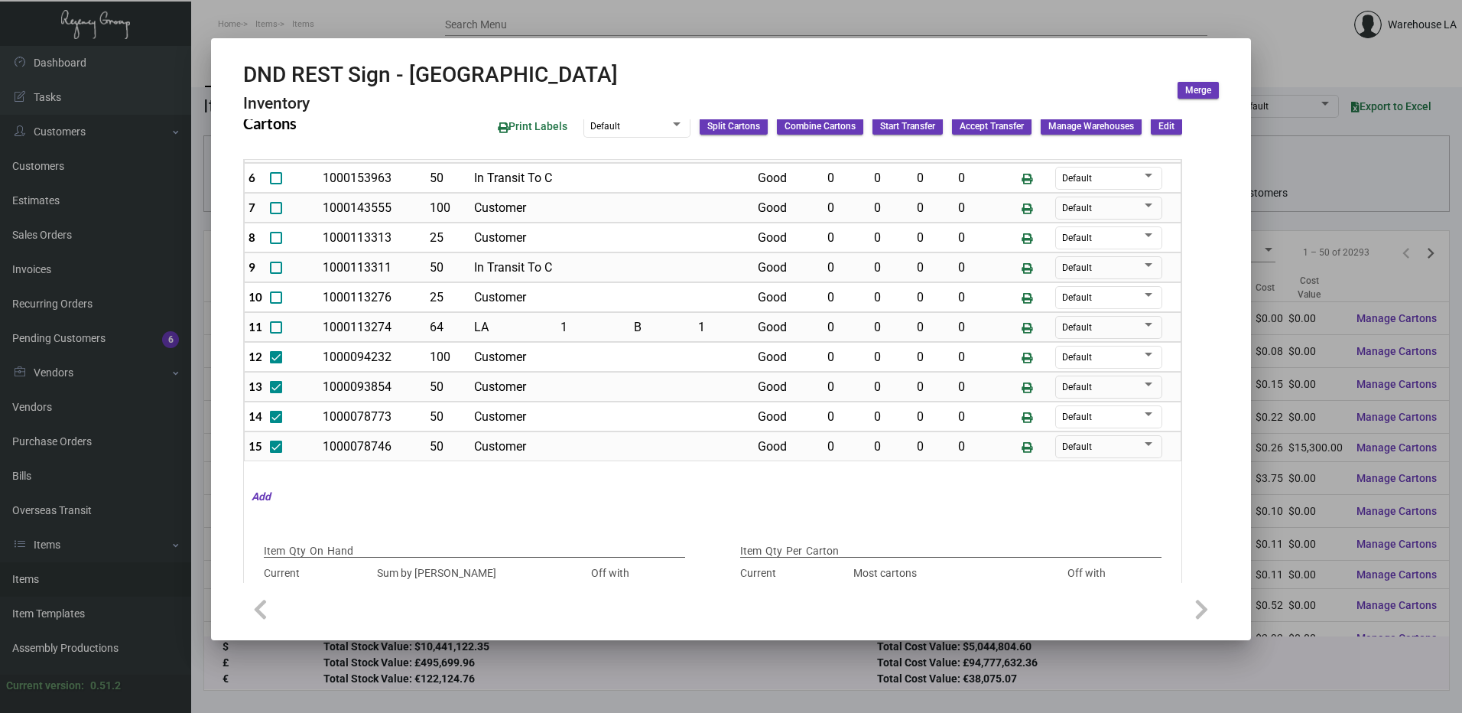
click at [1165, 126] on button "Edit" at bounding box center [1166, 126] width 31 height 17
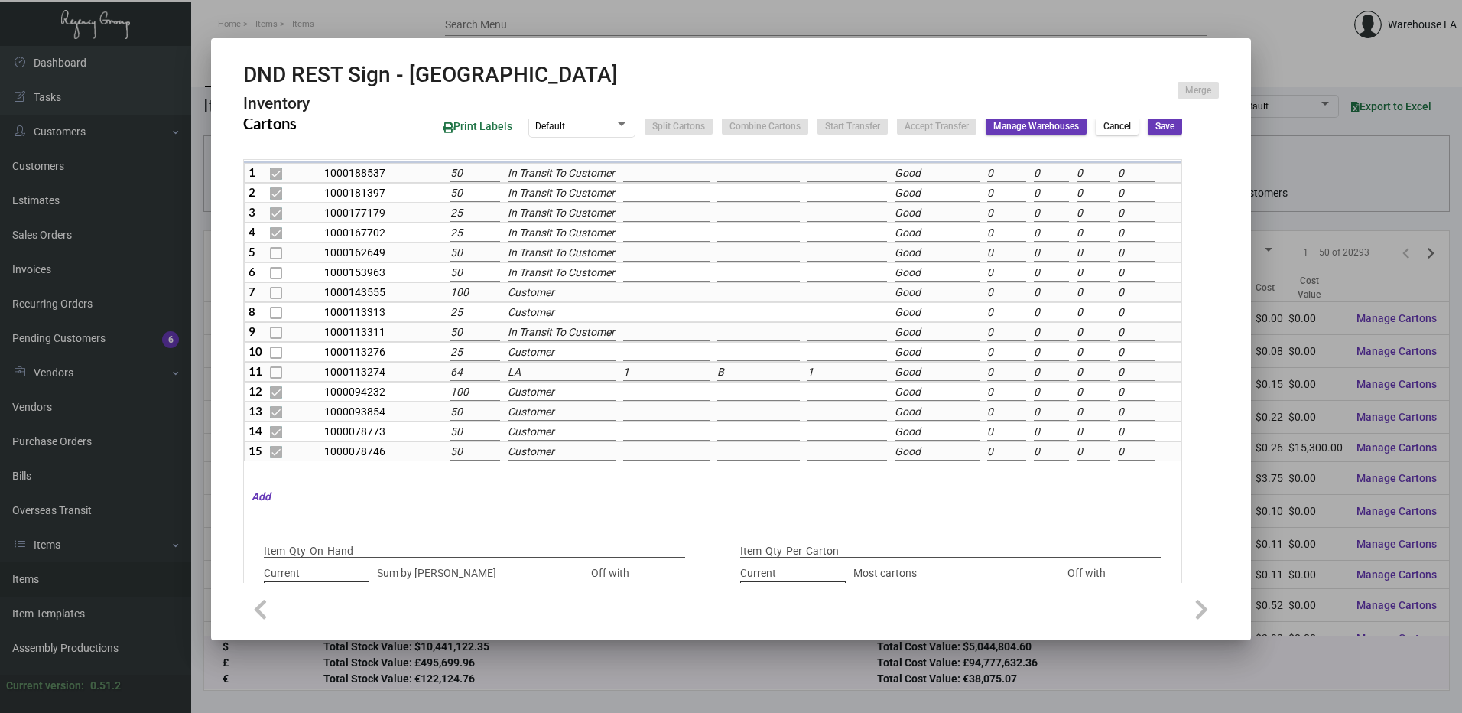
scroll to position [163, 0]
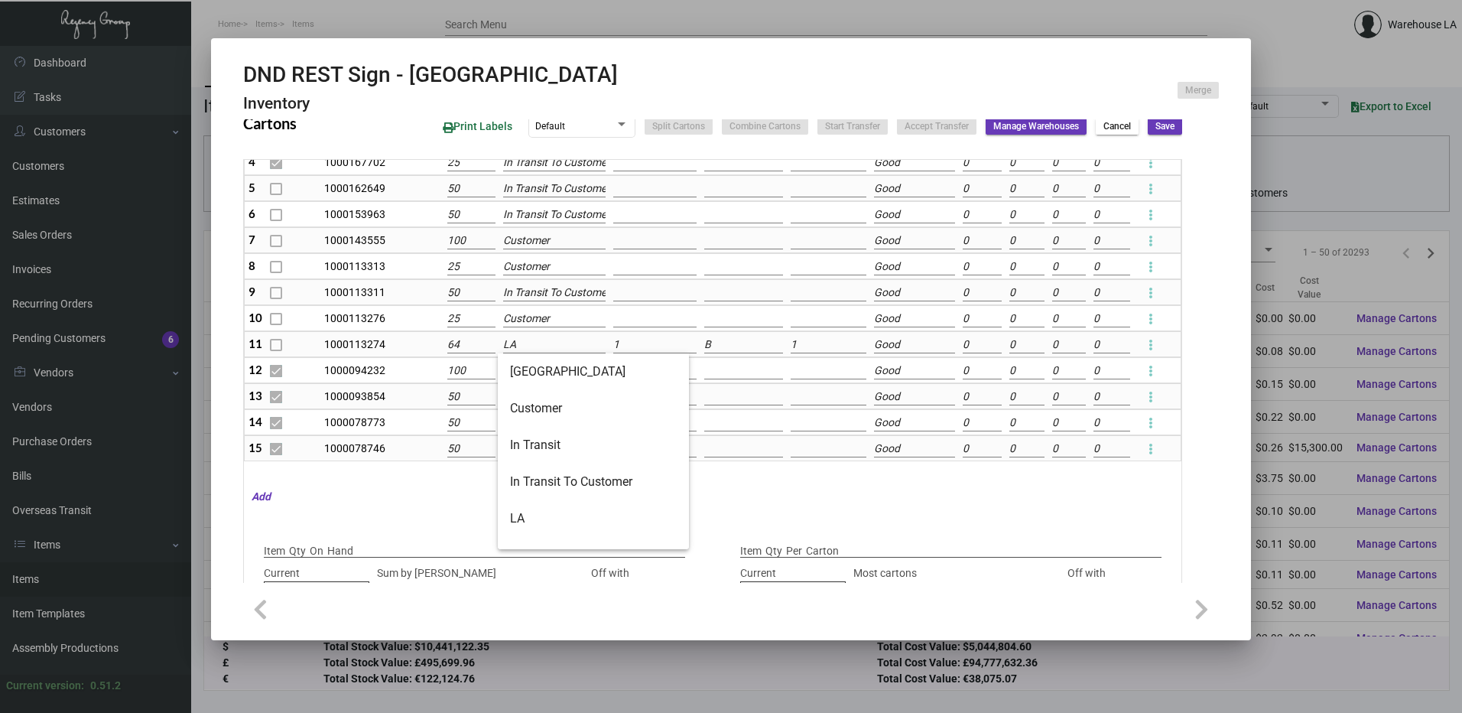
click at [505, 349] on input "LA" at bounding box center [554, 345] width 103 height 17
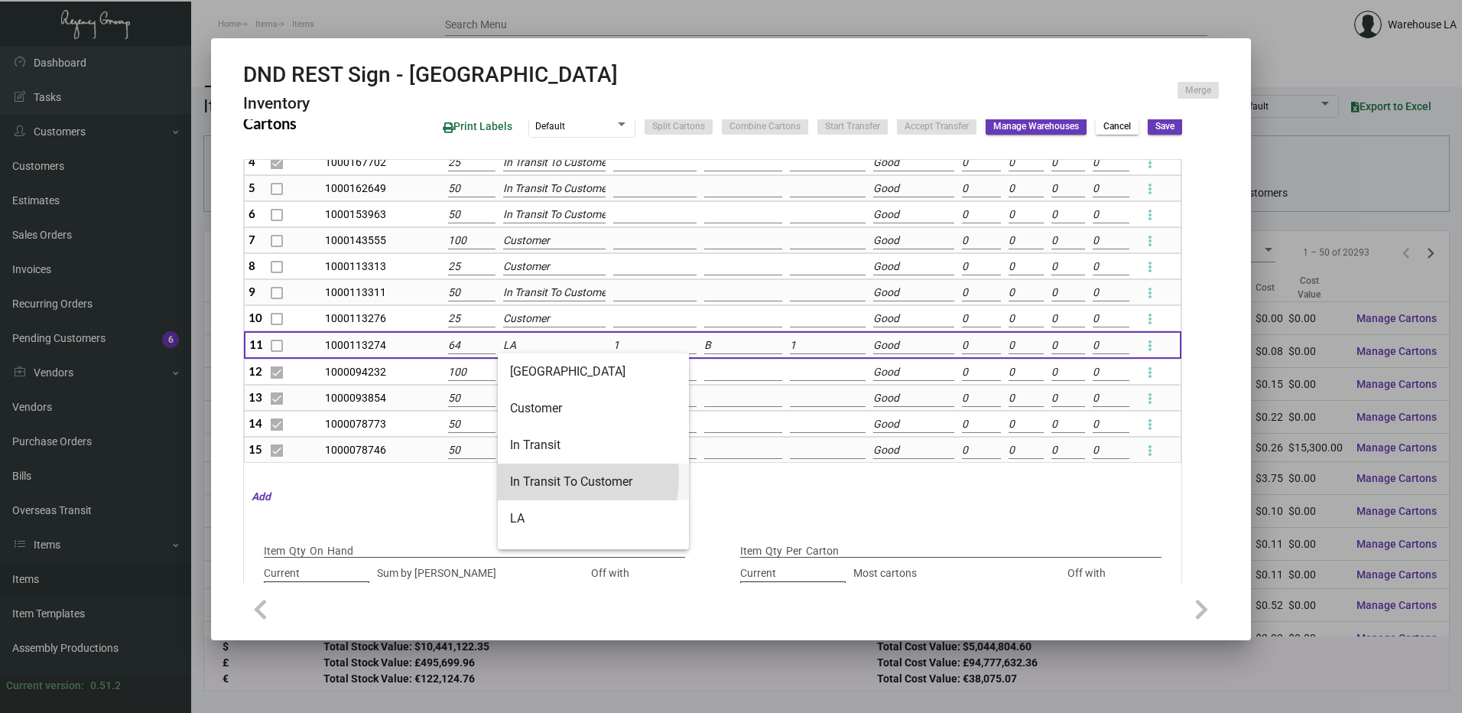
click at [550, 477] on span "In Transit To Customer" at bounding box center [593, 481] width 167 height 37
type input "In Transit To Customer"
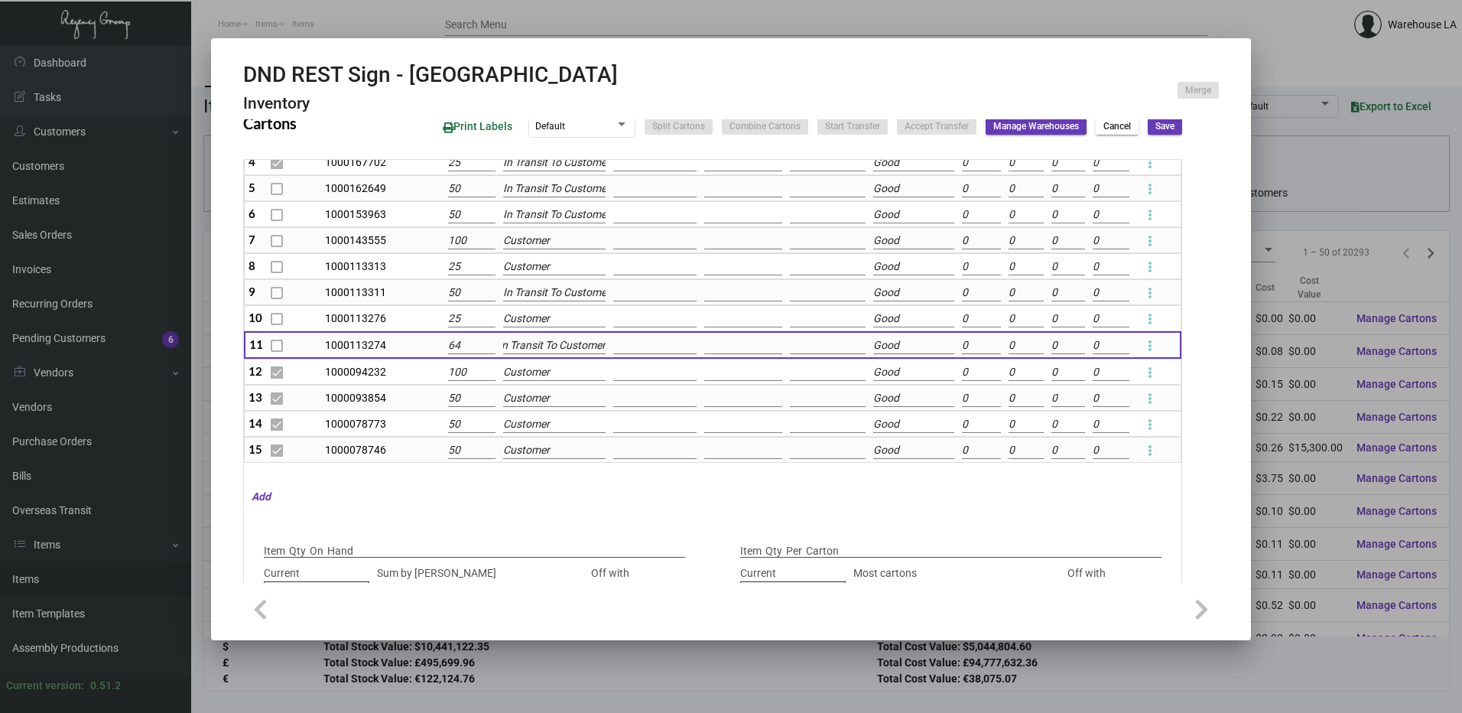
click at [1156, 132] on span "Save" at bounding box center [1165, 126] width 19 height 13
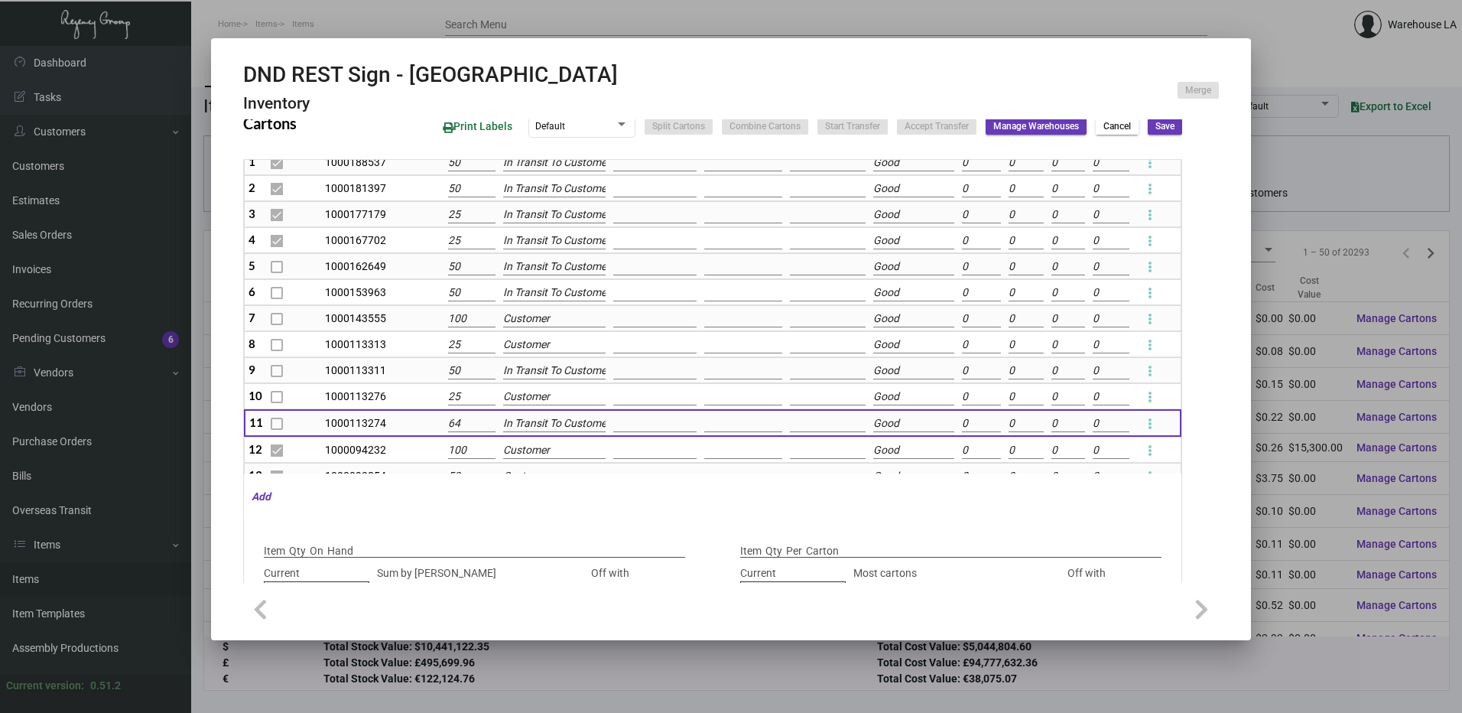
scroll to position [0, 0]
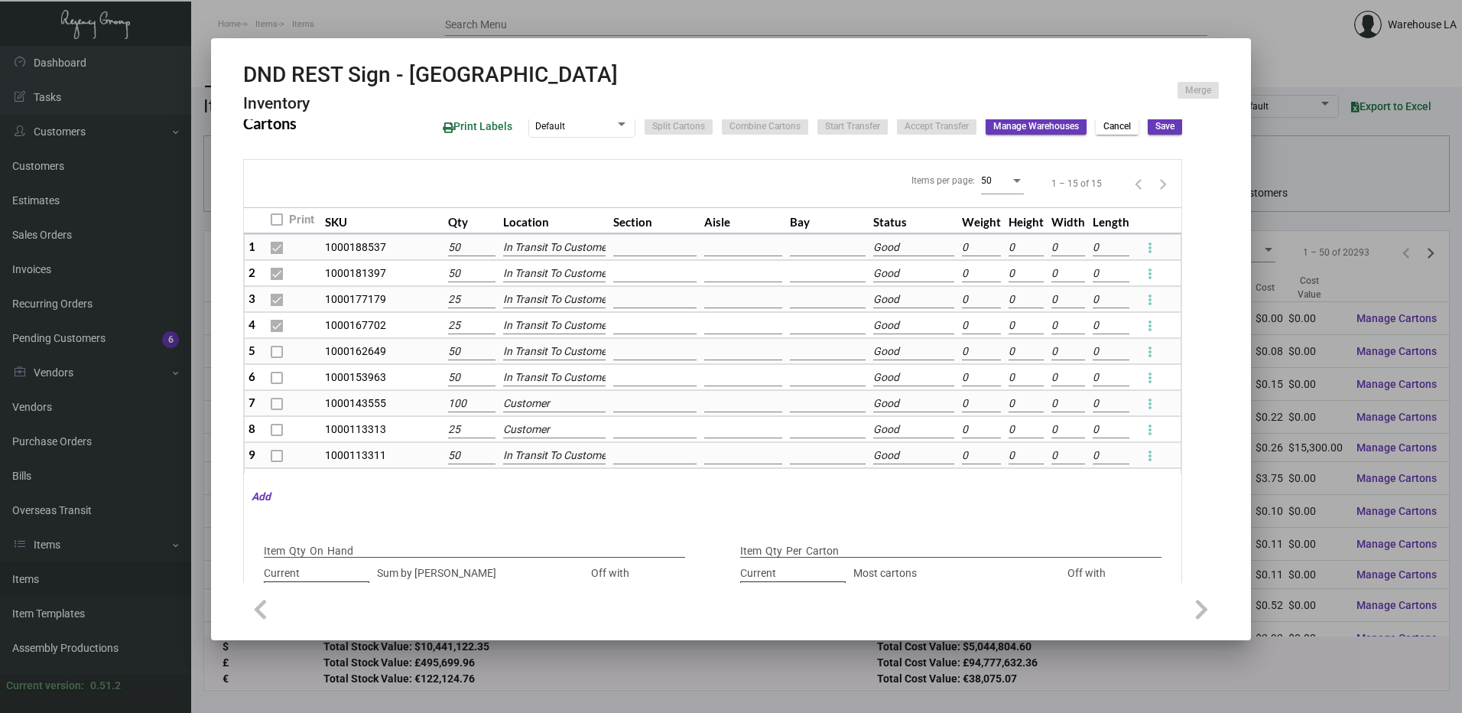
checkbox input "false"
type input "0"
checkbox input "false"
type input "0"
checkbox input "false"
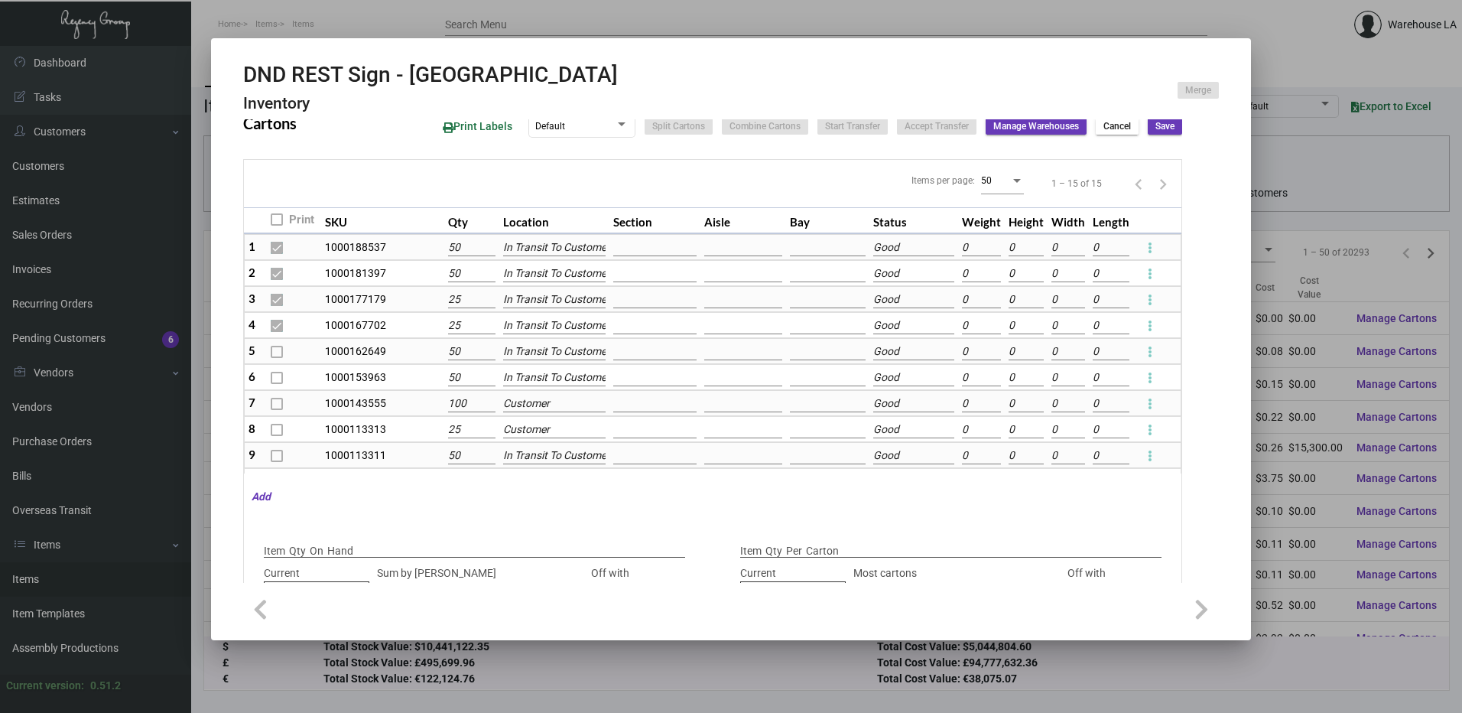
type input "0"
checkbox input "false"
type input "0"
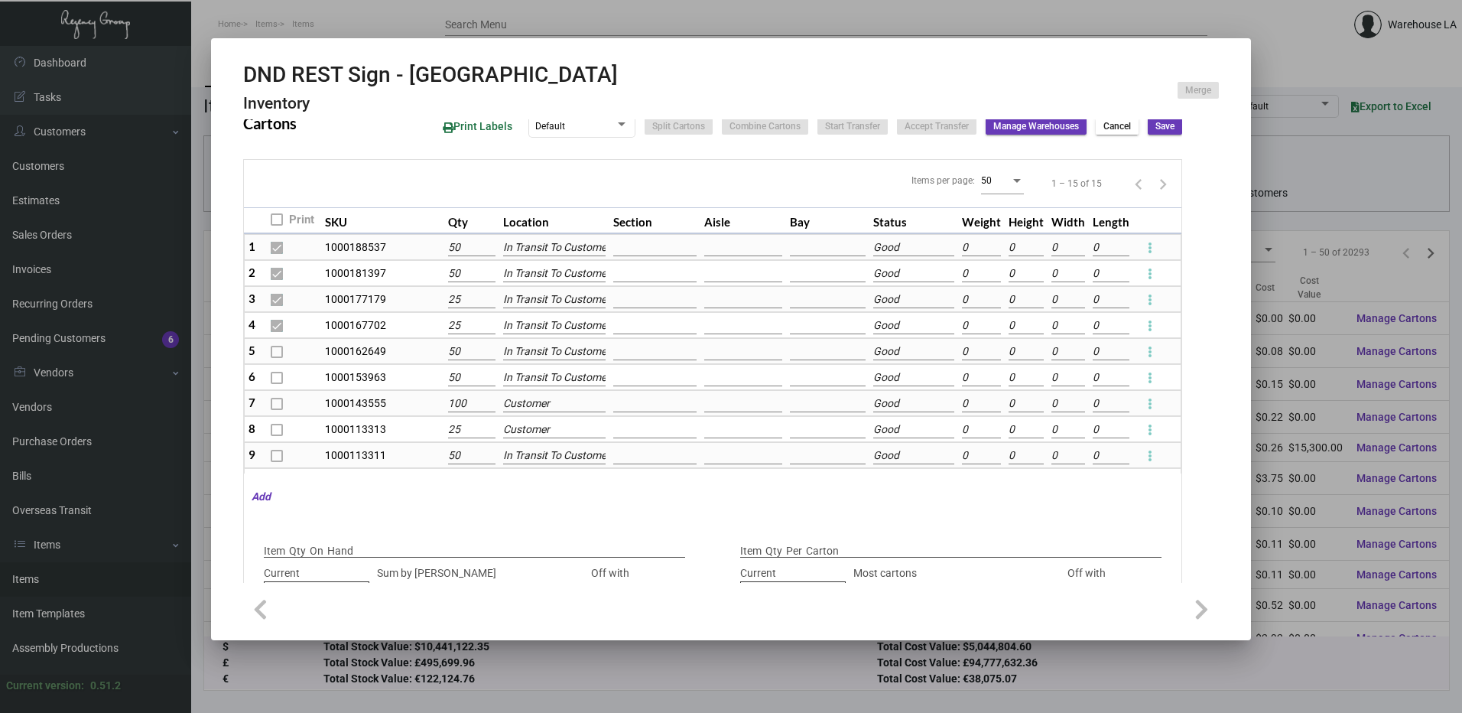
type input "0"
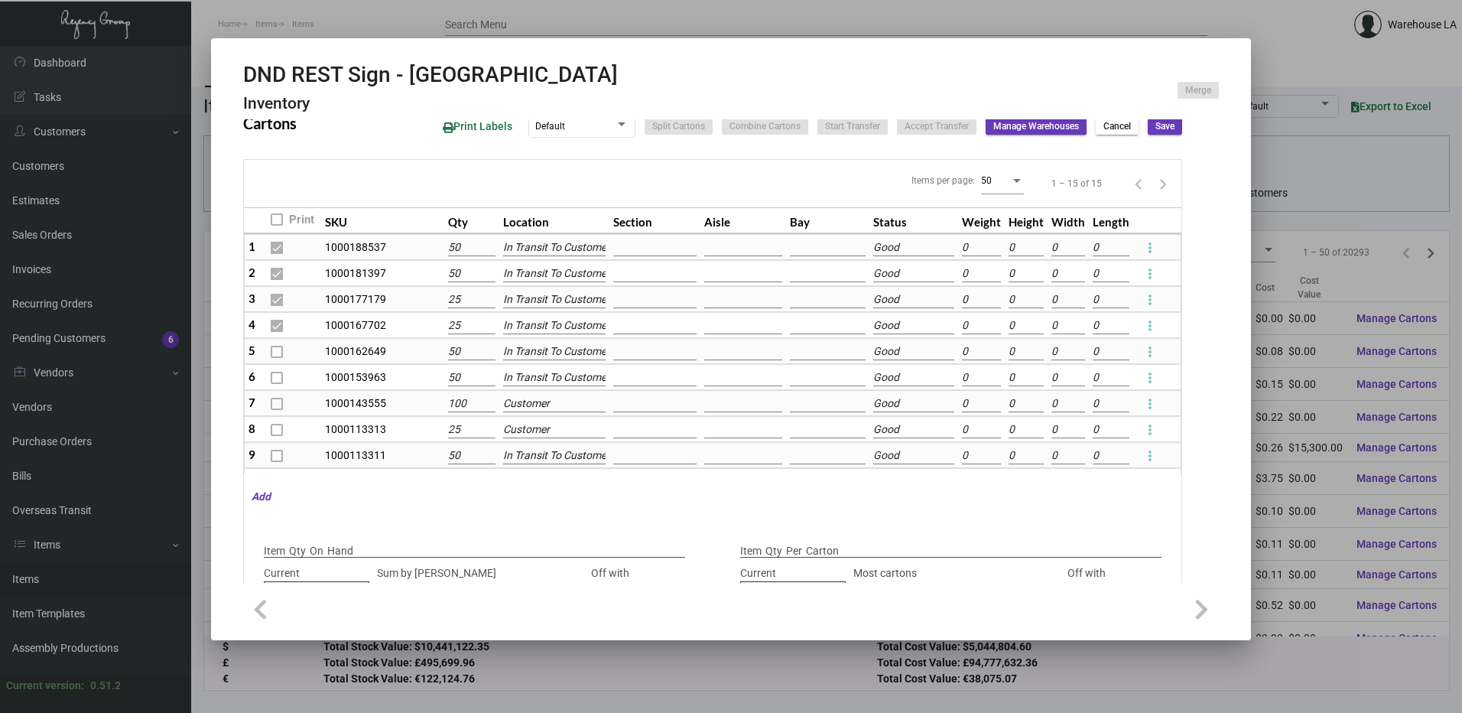
checkbox input "false"
type input "0"
checkbox input "false"
type input "0"
checkbox input "false"
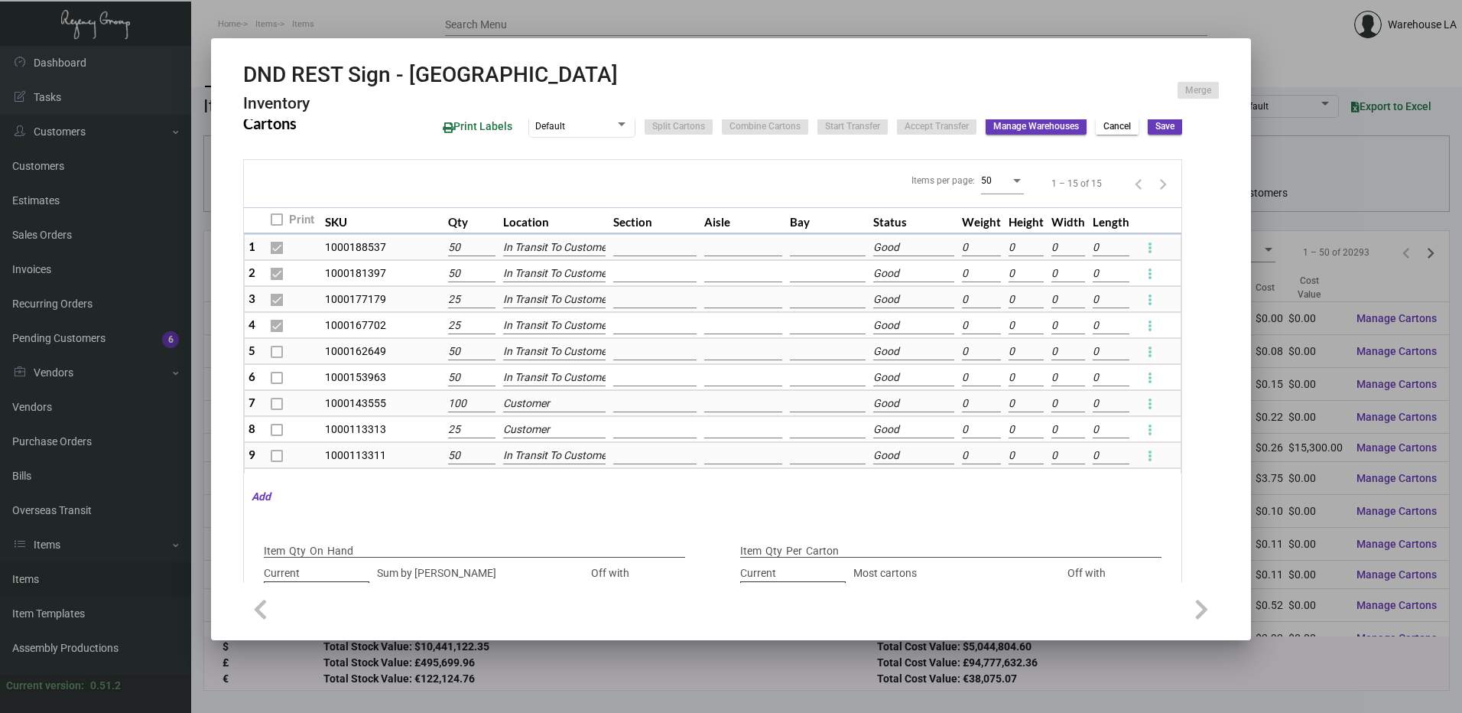
type input "0"
checkbox input "false"
type input "0"
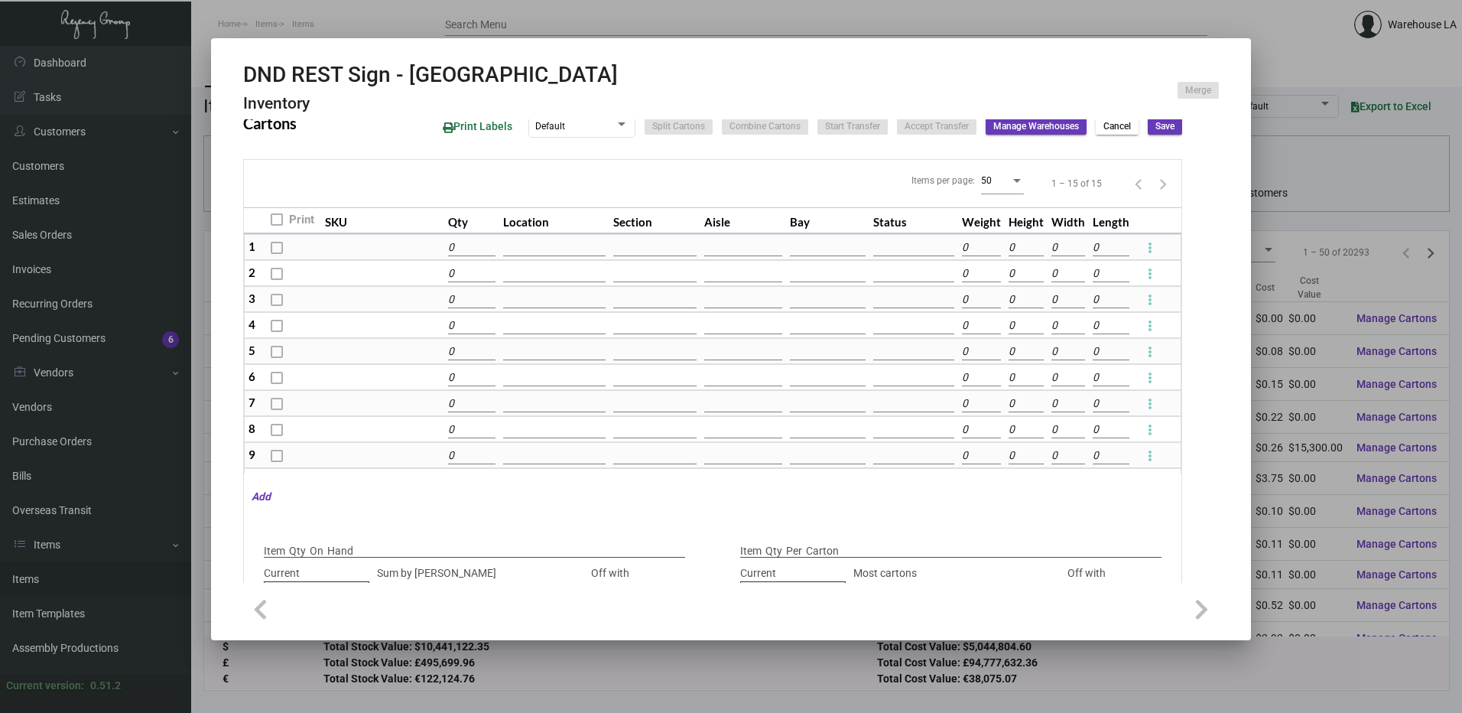
type input "0"
type input "+148"
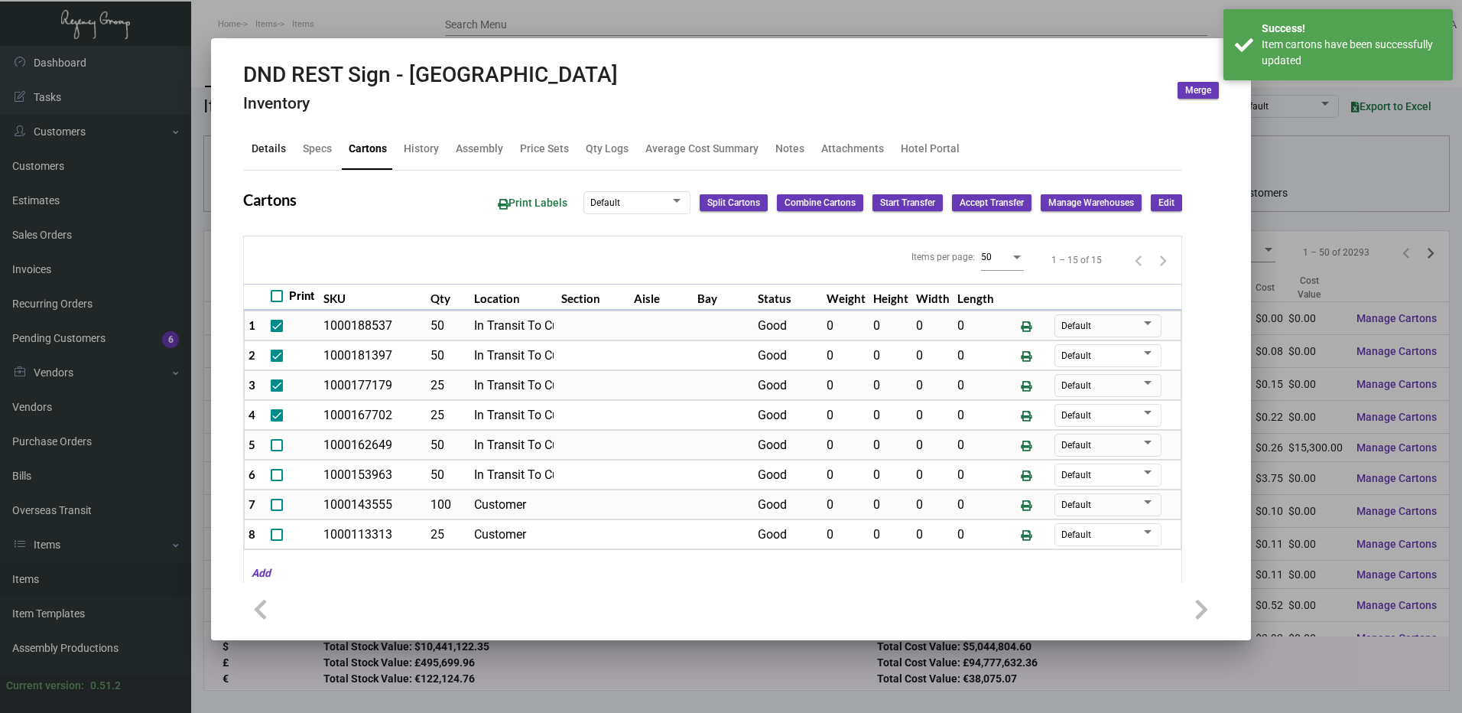
click at [269, 151] on div "Details" at bounding box center [269, 149] width 34 height 16
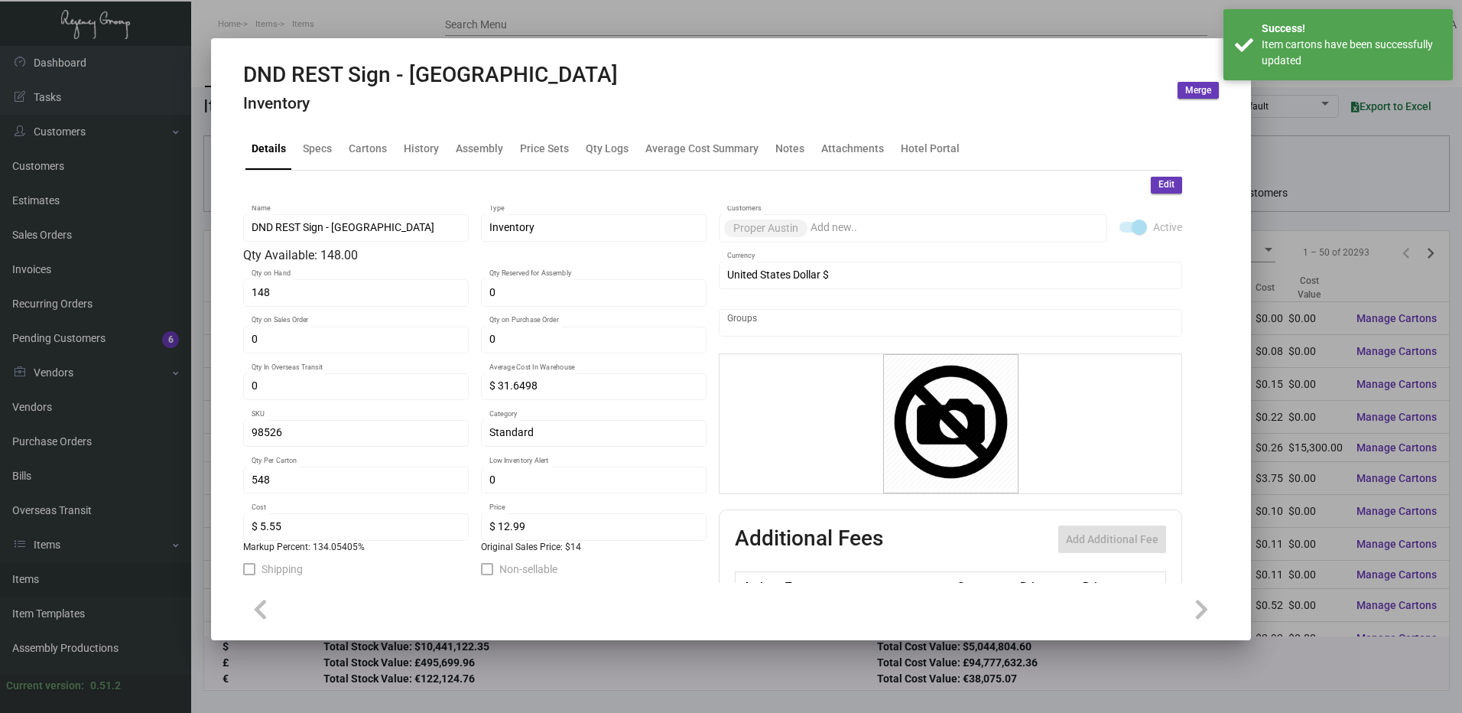
click at [1169, 187] on button "Edit" at bounding box center [1166, 185] width 31 height 17
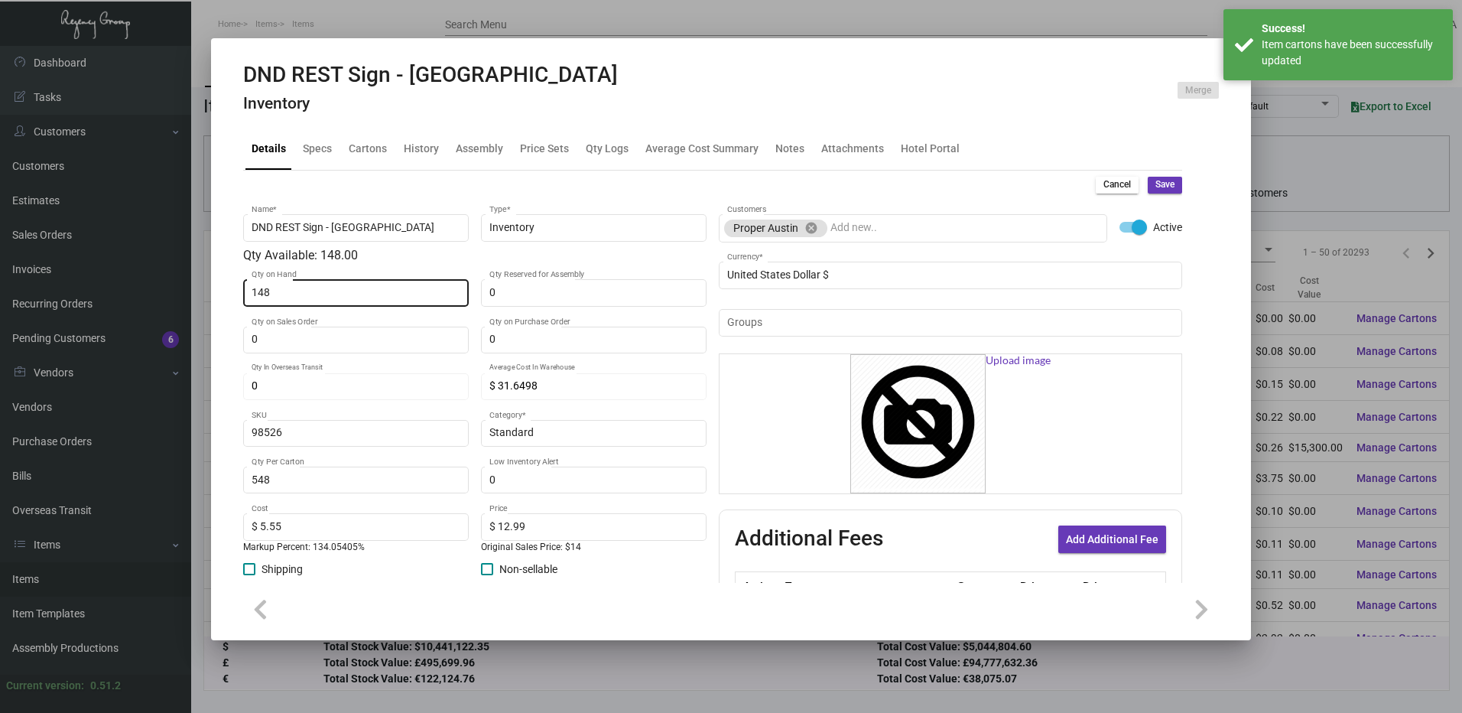
click at [337, 296] on input "148" at bounding box center [357, 293] width 210 height 12
type input "0"
click at [1156, 179] on span "Save" at bounding box center [1165, 184] width 19 height 13
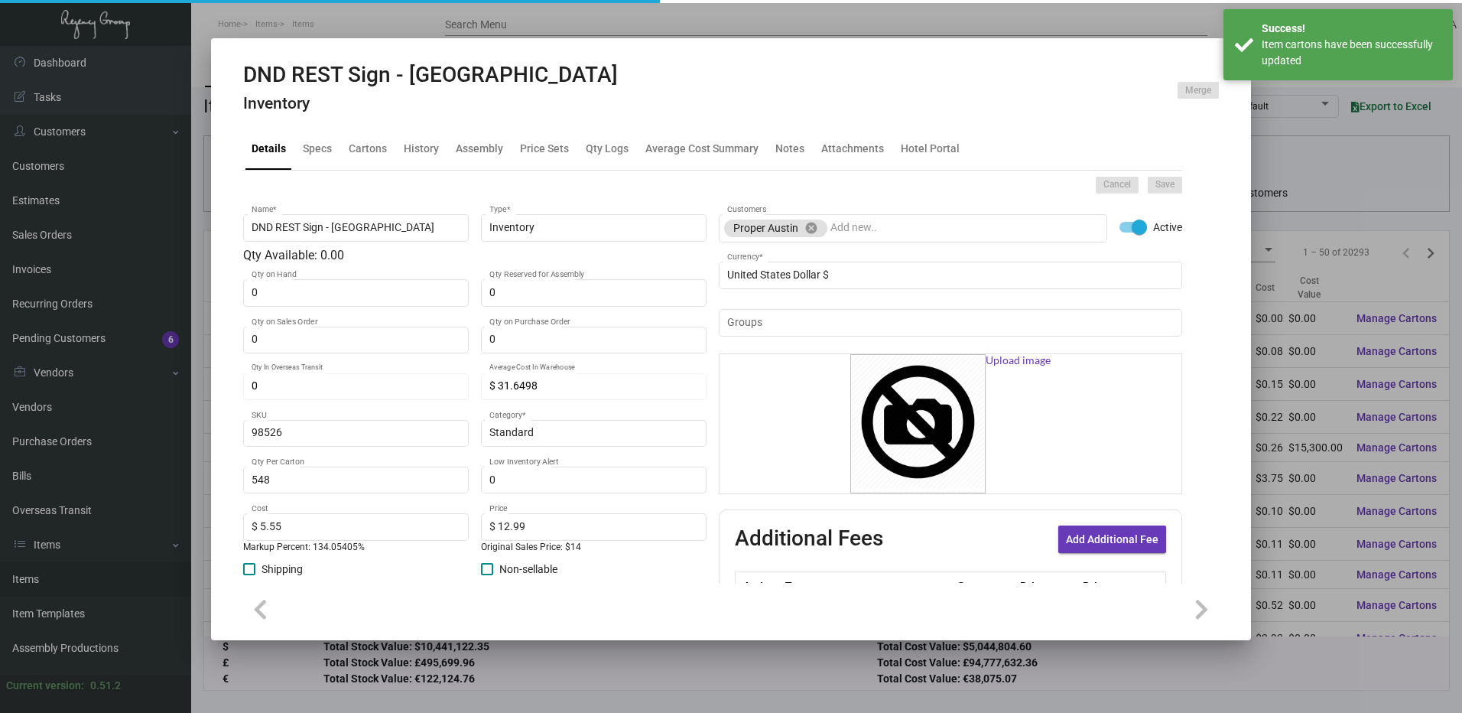
type input "$ 0.00"
type input "0"
type input "$ 0.00"
checkbox input "false"
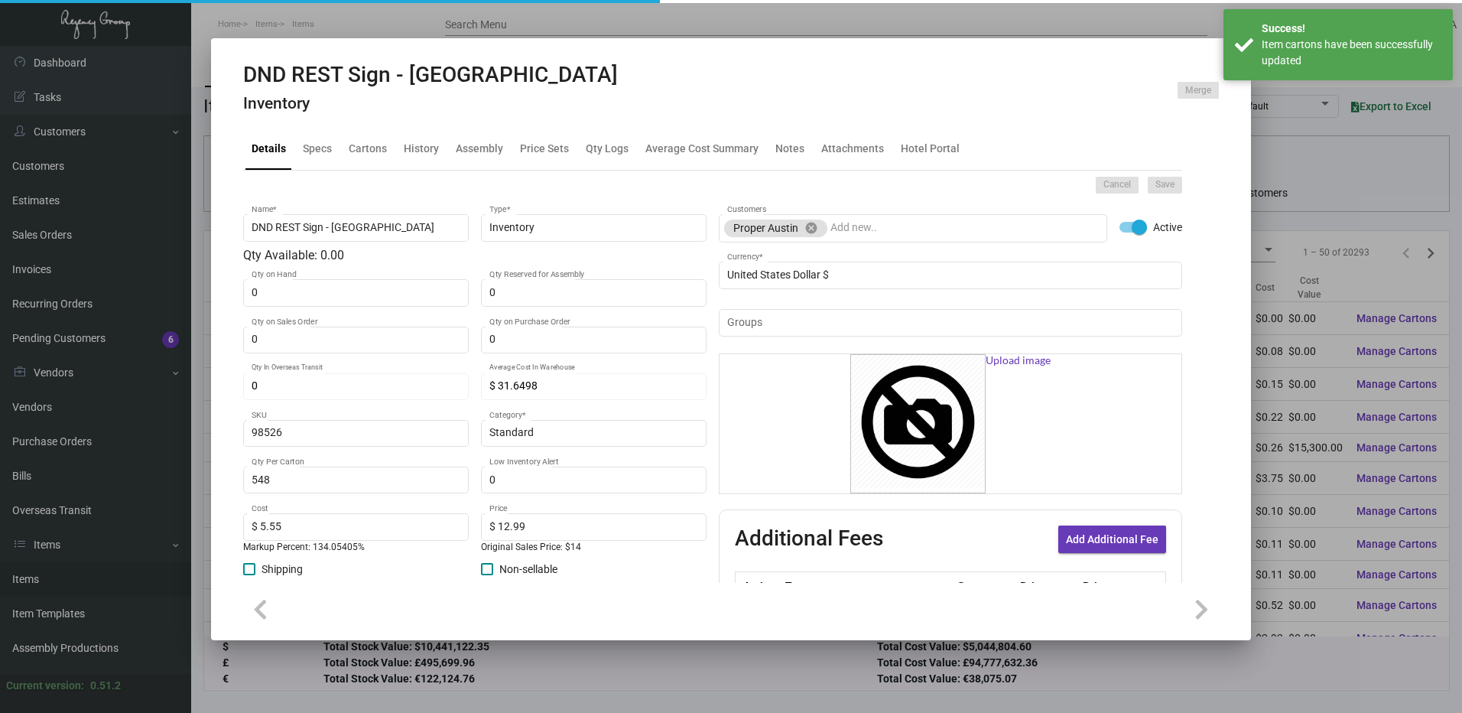
checkbox input "false"
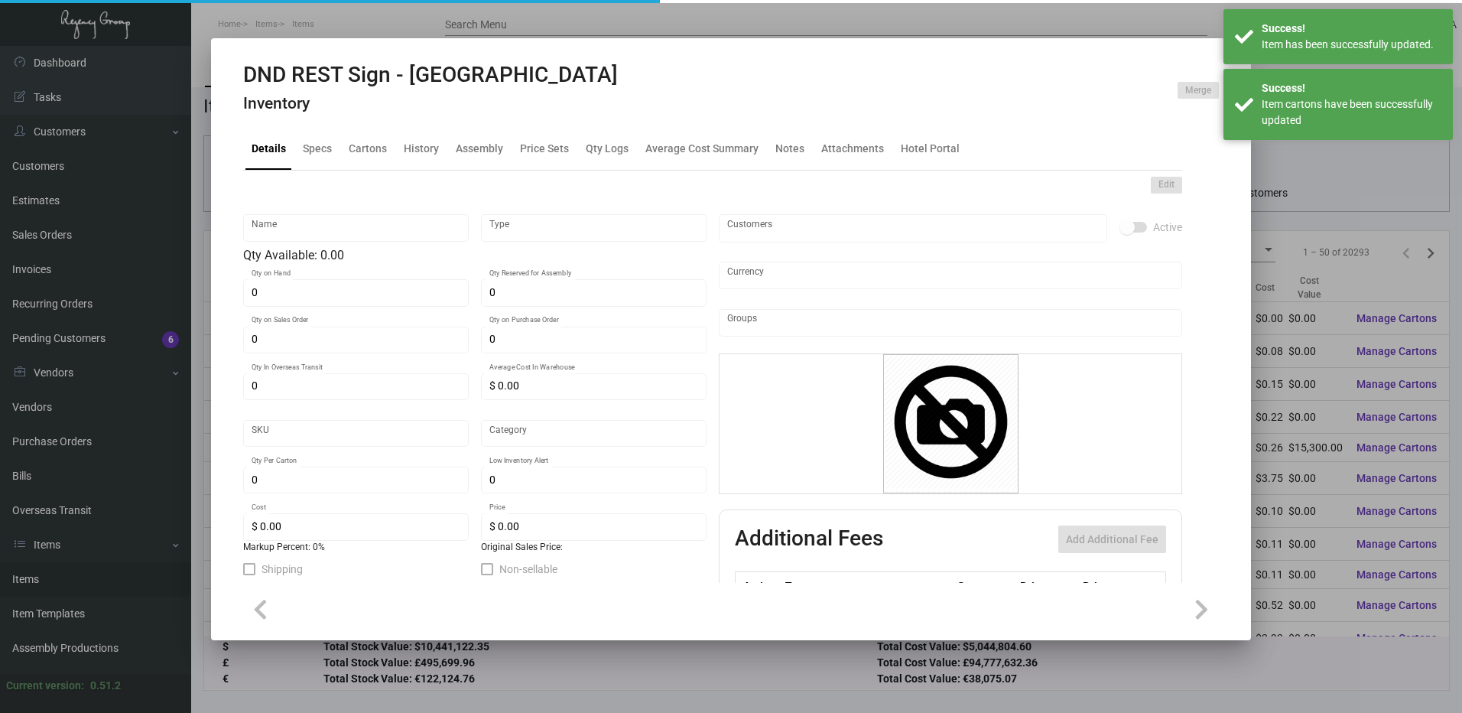
type input "DND REST Sign - [GEOGRAPHIC_DATA]"
type input "Inventory"
type input "$ 31.6498"
type input "98526"
type input "Standard"
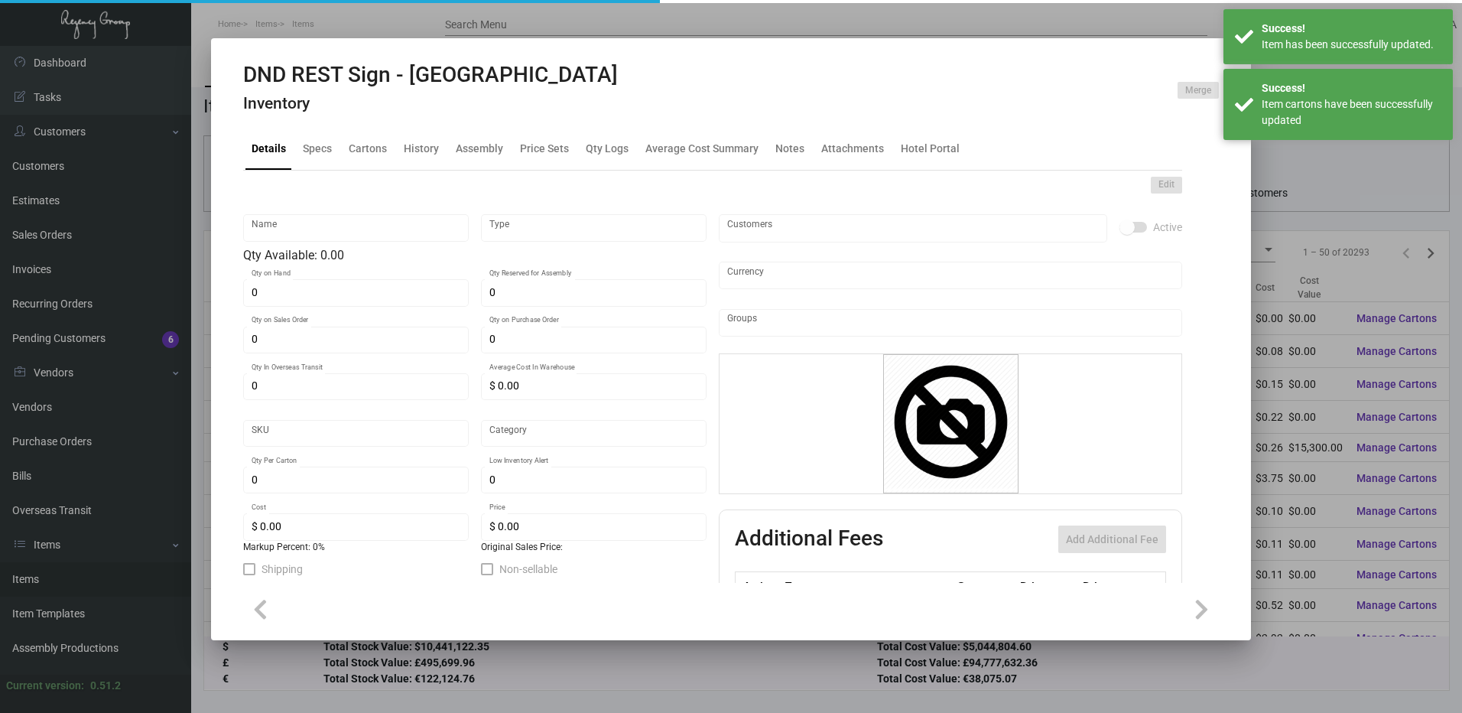
type input "548"
type input "$ 5.55"
type input "$ 12.99"
checkbox input "true"
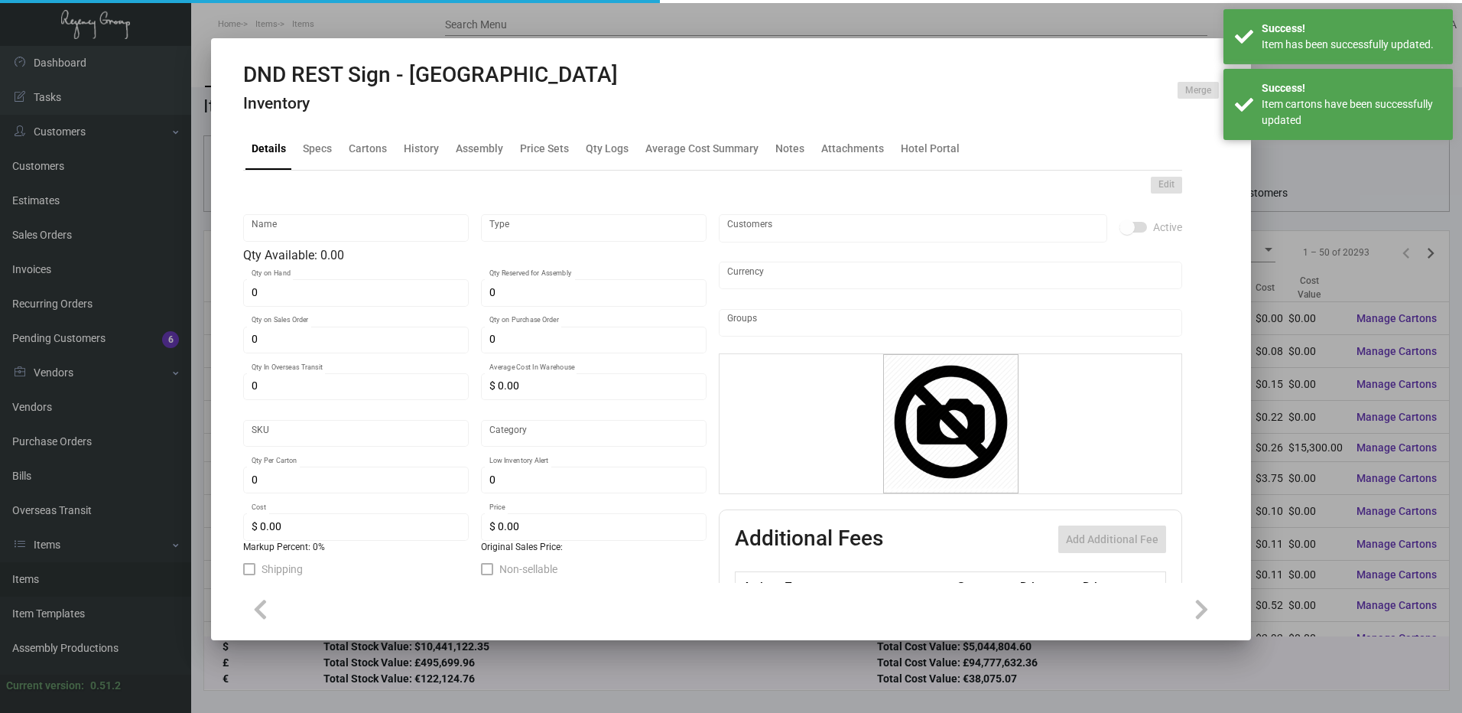
type input "United States Dollar $"
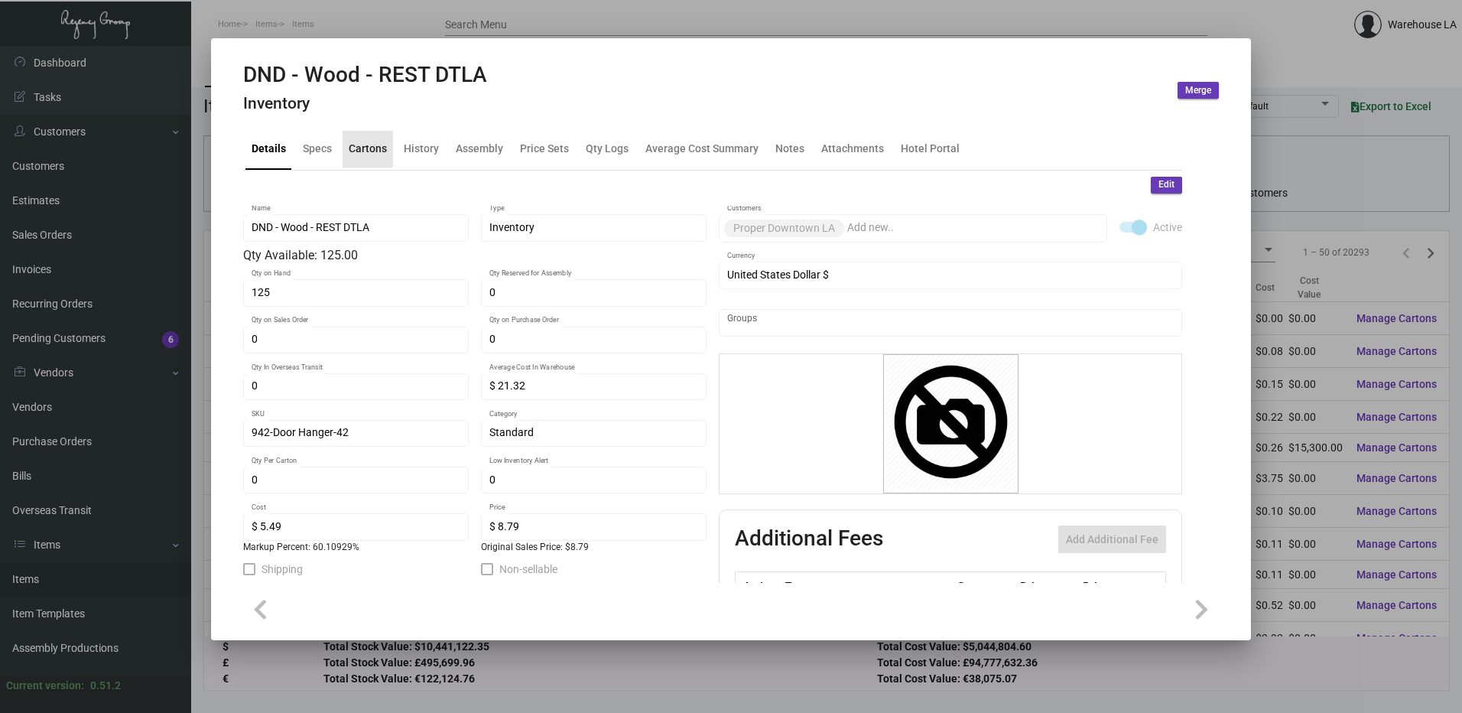
click at [355, 144] on div "Cartons" at bounding box center [368, 149] width 38 height 16
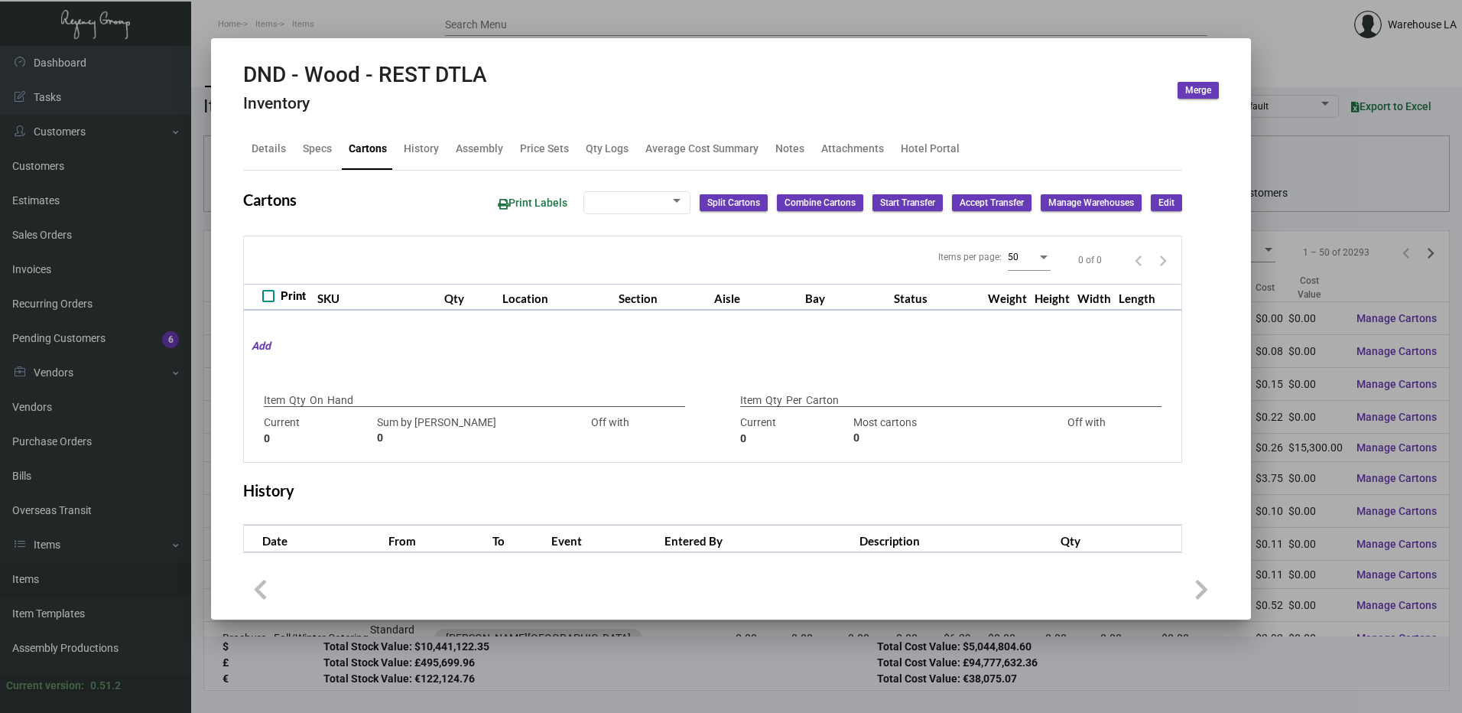
checkbox input "true"
type input "125"
type input "0"
type input "125"
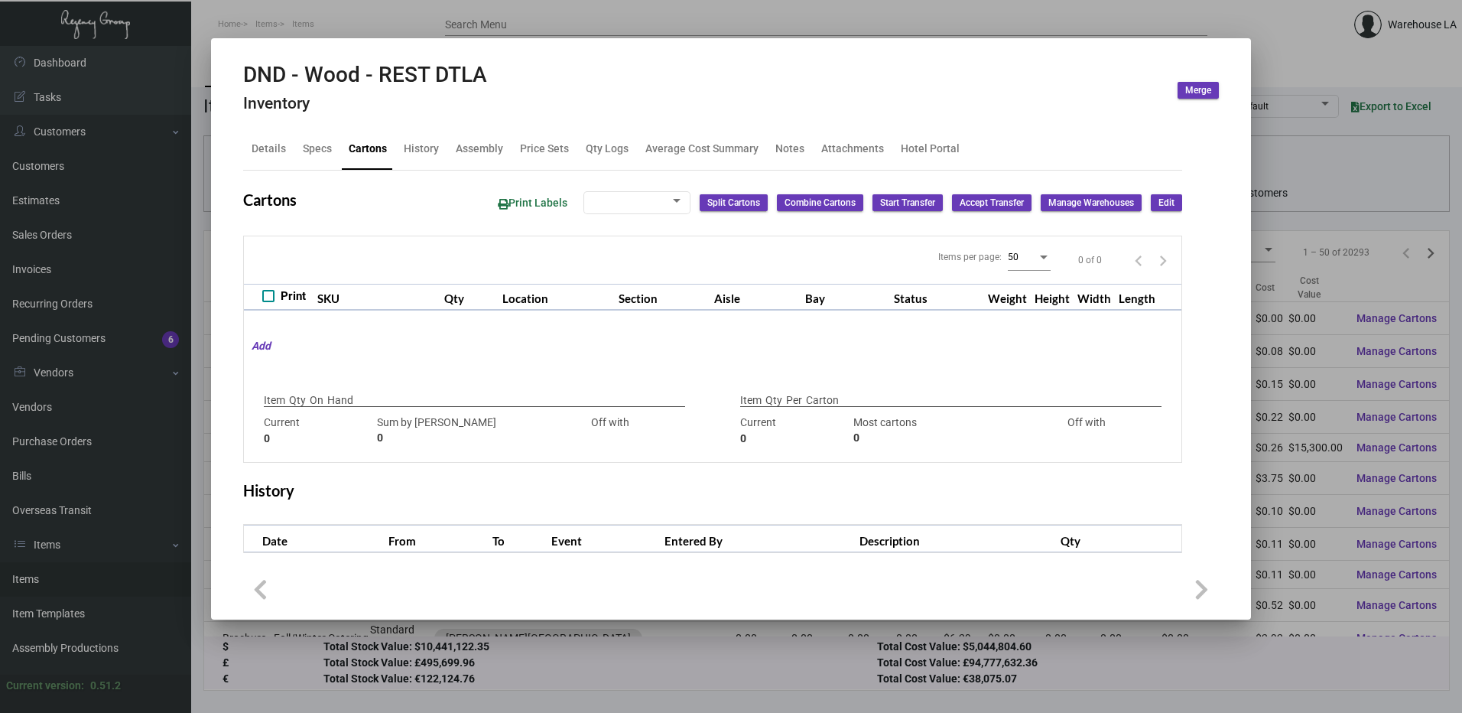
type input "-125"
